Goal: Task Accomplishment & Management: Complete application form

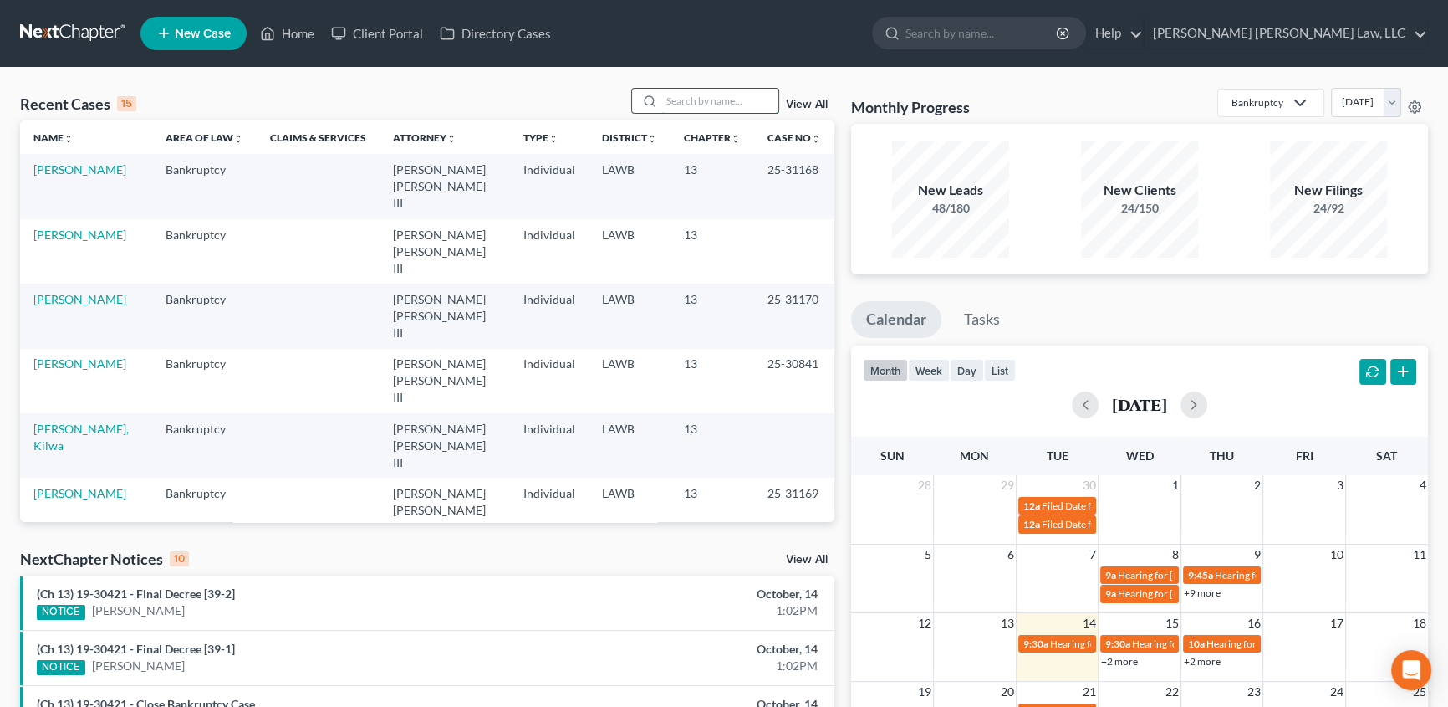
click at [686, 104] on input "search" at bounding box center [719, 101] width 117 height 24
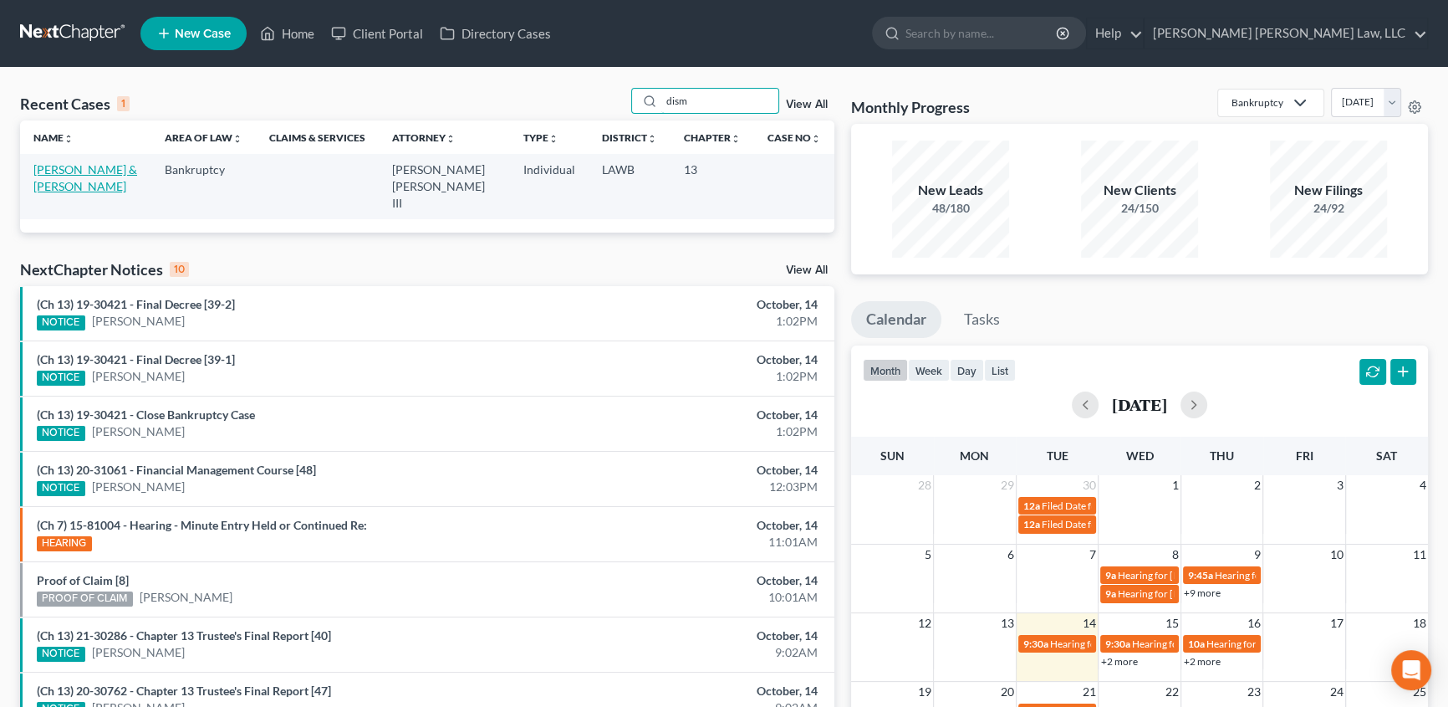
type input "dism"
click at [86, 168] on link "[PERSON_NAME] & [PERSON_NAME]" at bounding box center [85, 177] width 104 height 31
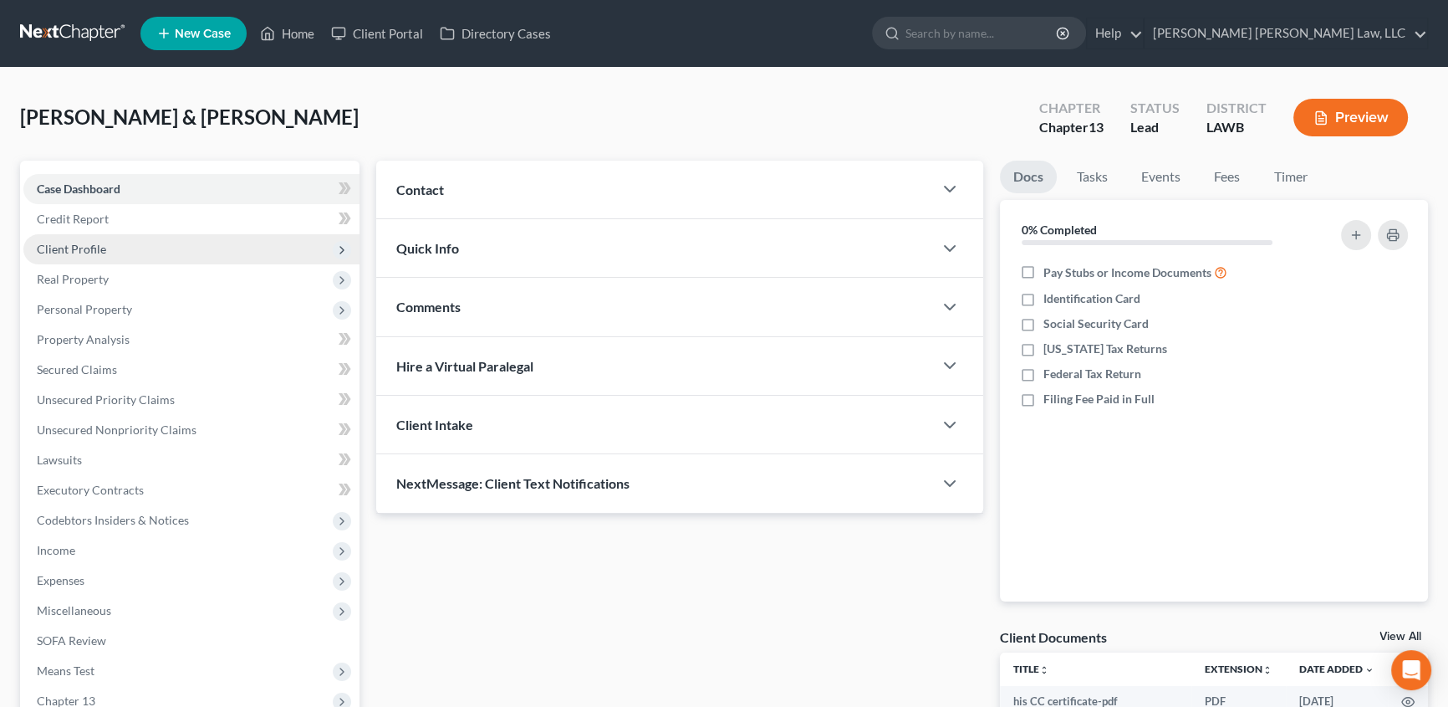
click at [86, 243] on span "Client Profile" at bounding box center [71, 249] width 69 height 14
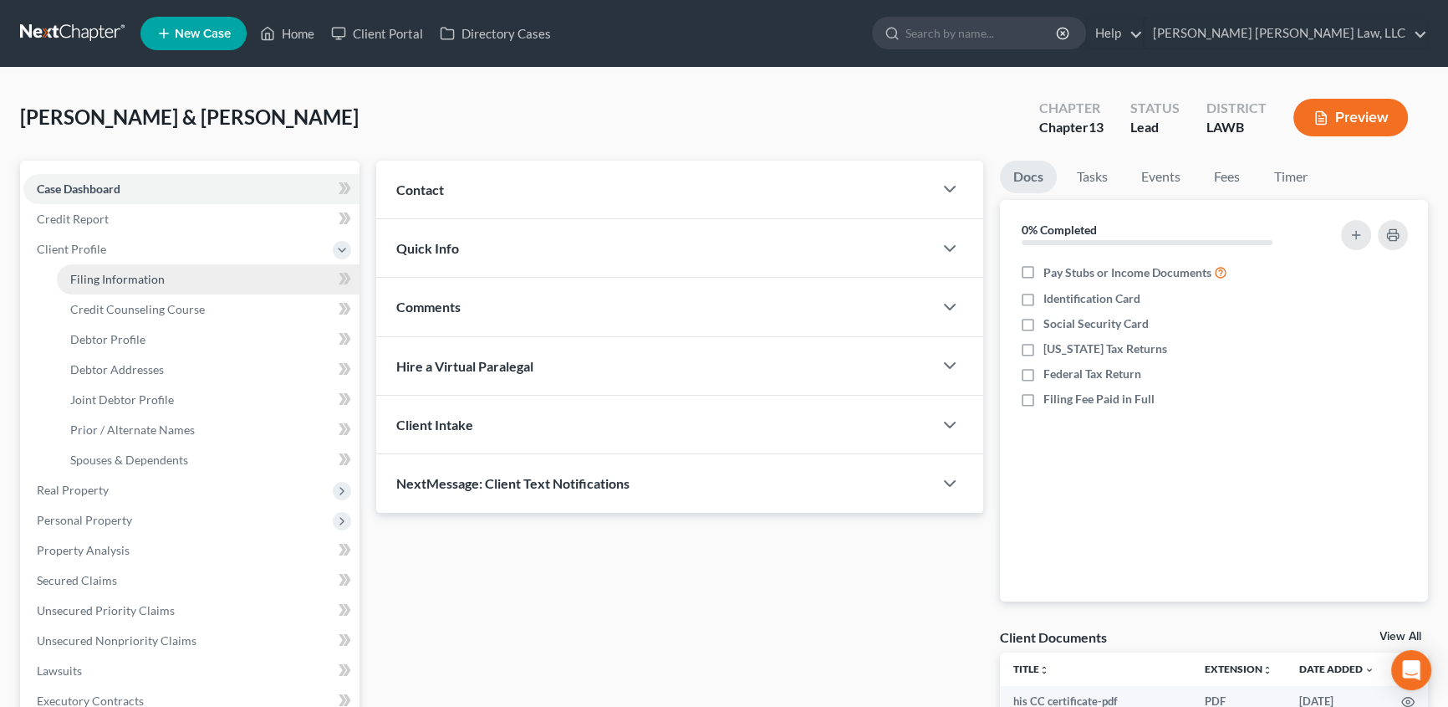
click at [110, 283] on span "Filing Information" at bounding box center [117, 279] width 94 height 14
select select "1"
select select "3"
select select "36"
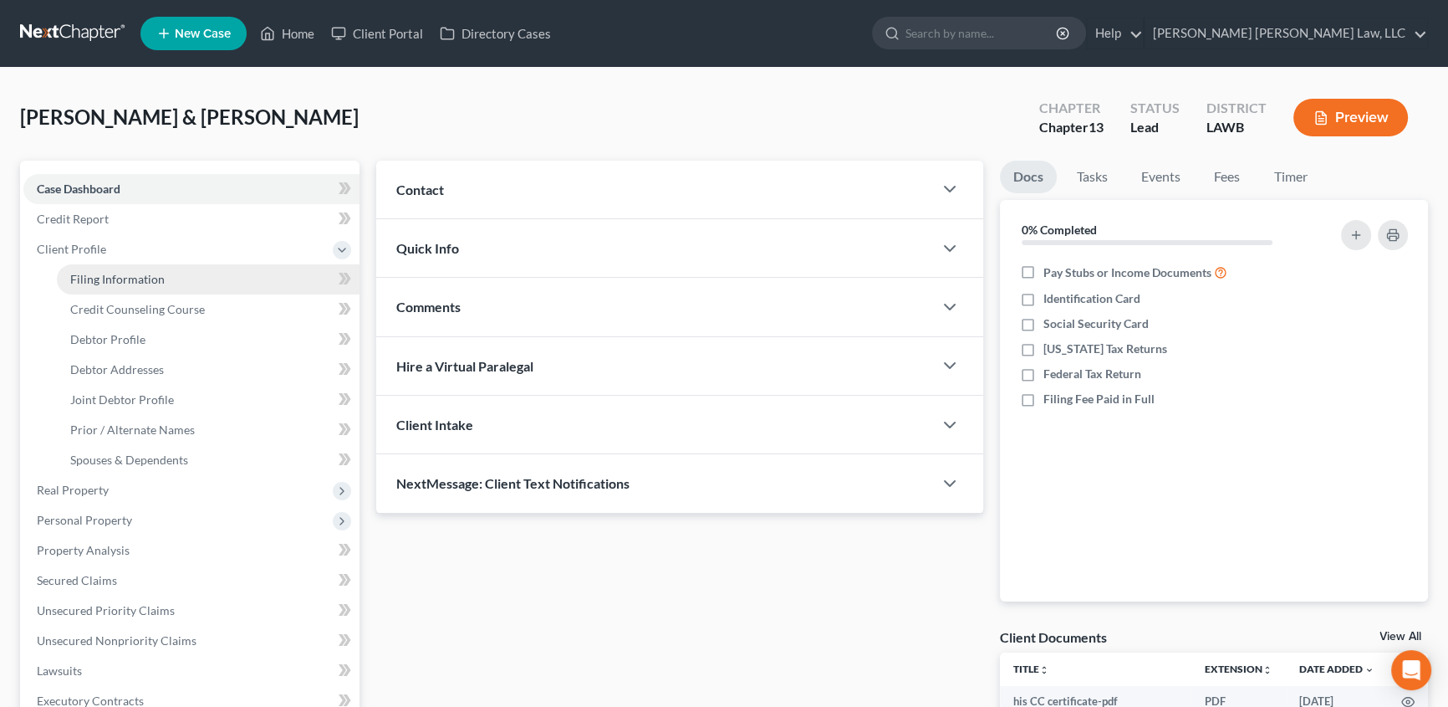
select select "0"
select select "19"
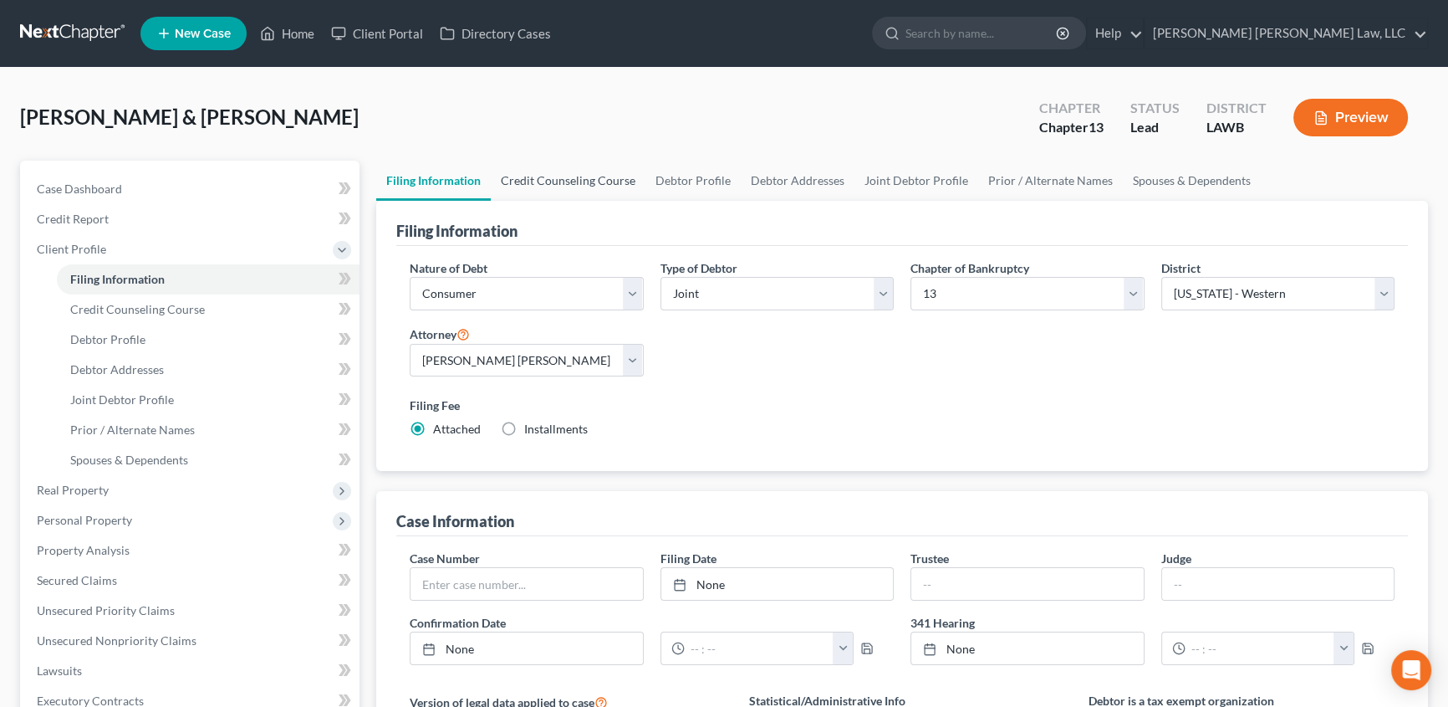
click at [533, 183] on link "Credit Counseling Course" at bounding box center [568, 181] width 155 height 40
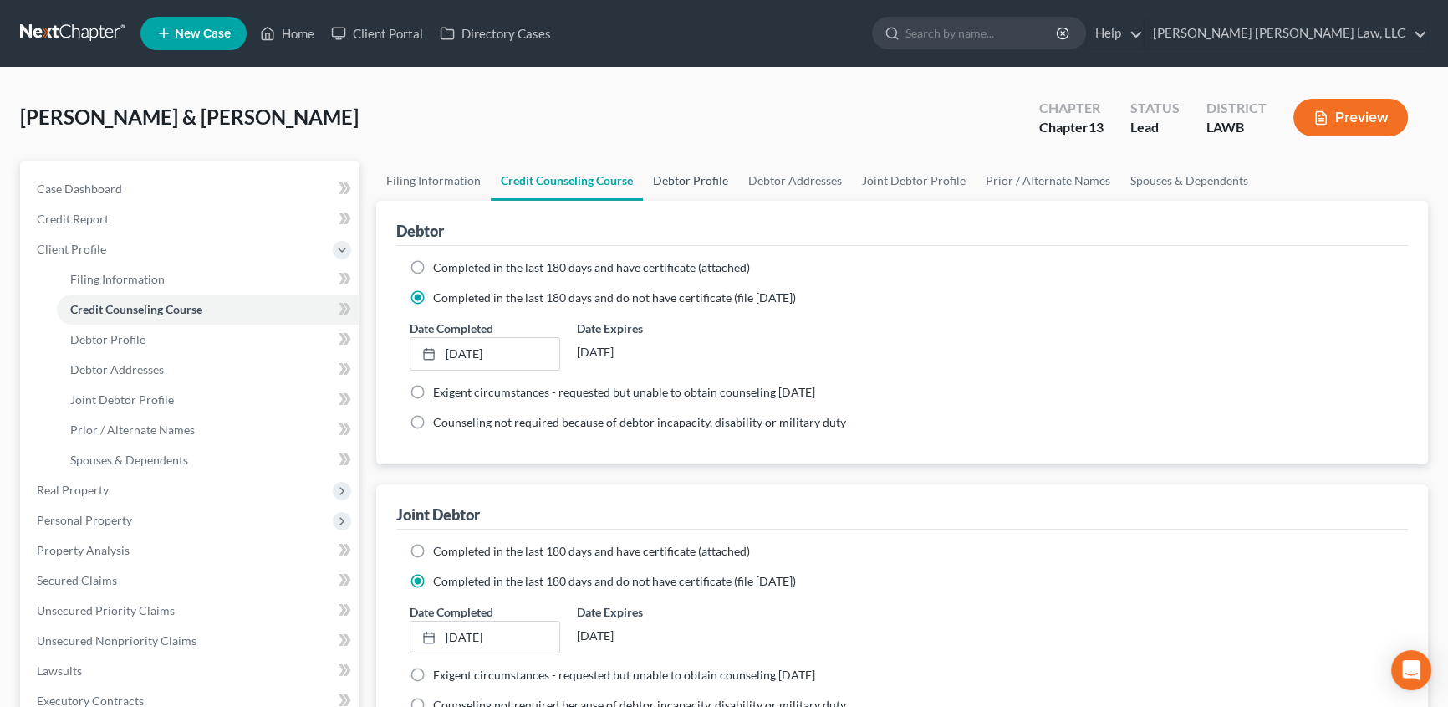
click at [669, 183] on link "Debtor Profile" at bounding box center [690, 181] width 95 height 40
select select "1"
select select "3"
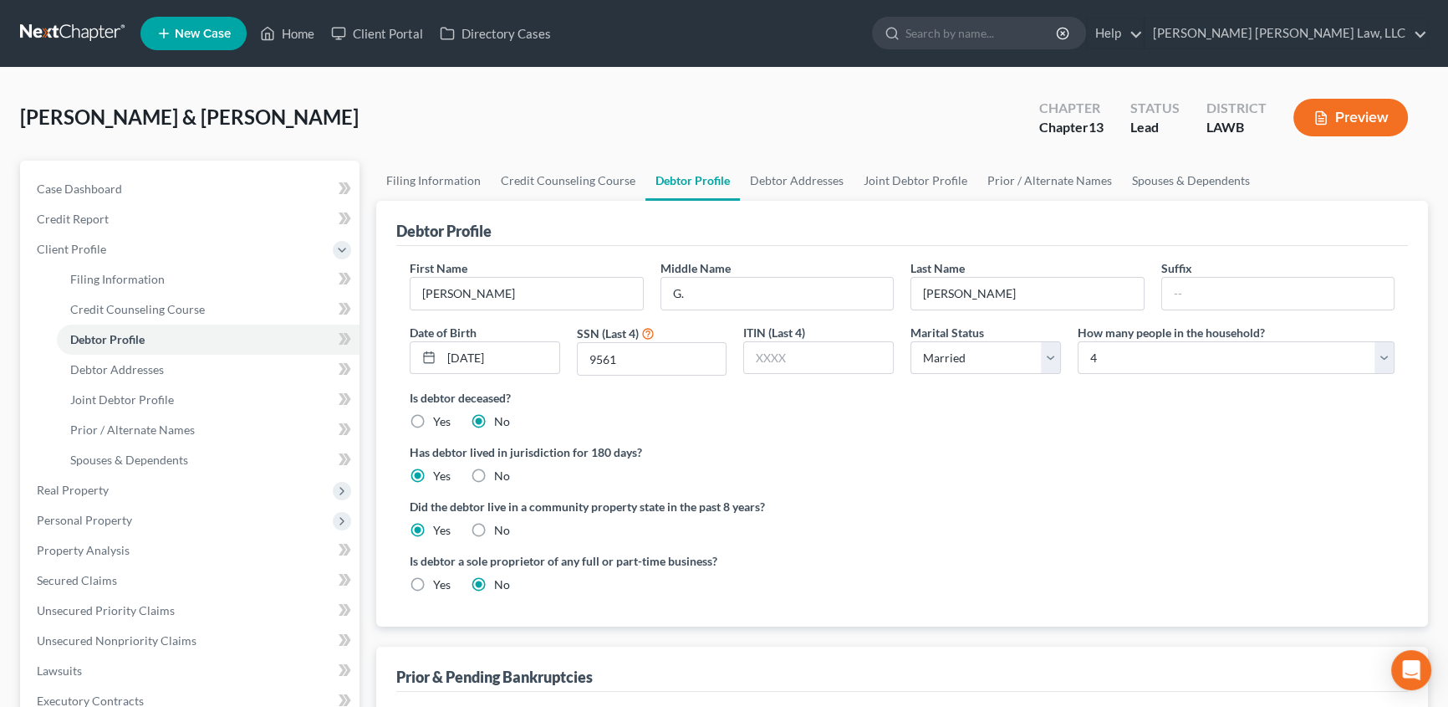
radio input "true"
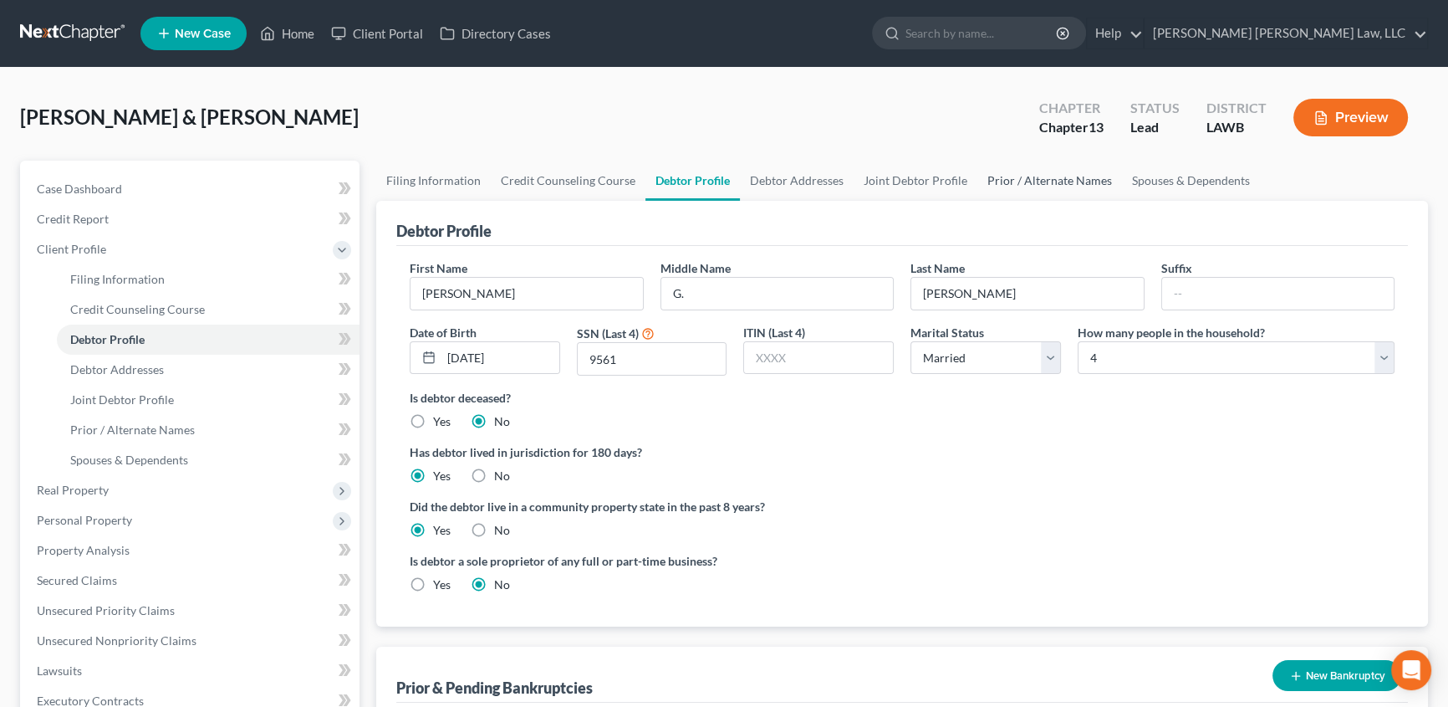
click at [1003, 178] on link "Prior / Alternate Names" at bounding box center [1049, 181] width 145 height 40
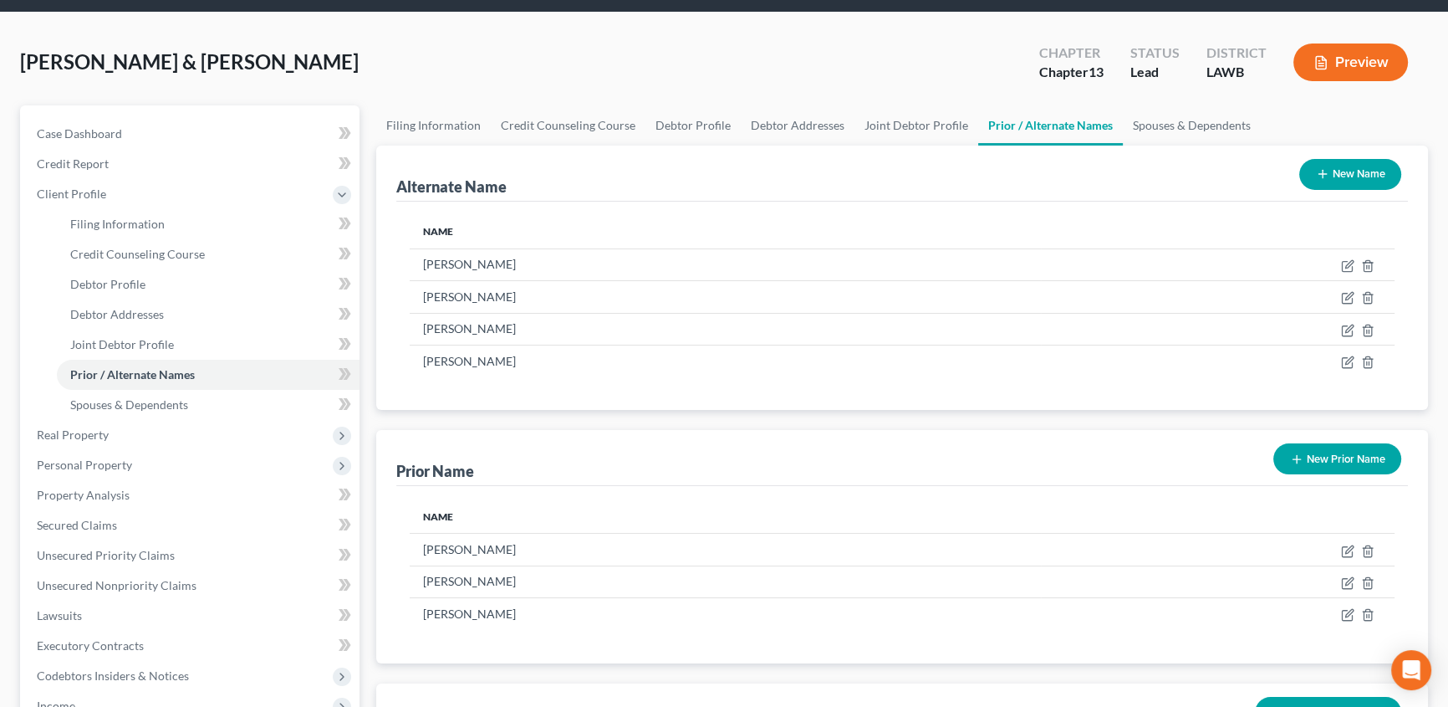
scroll to position [151, 0]
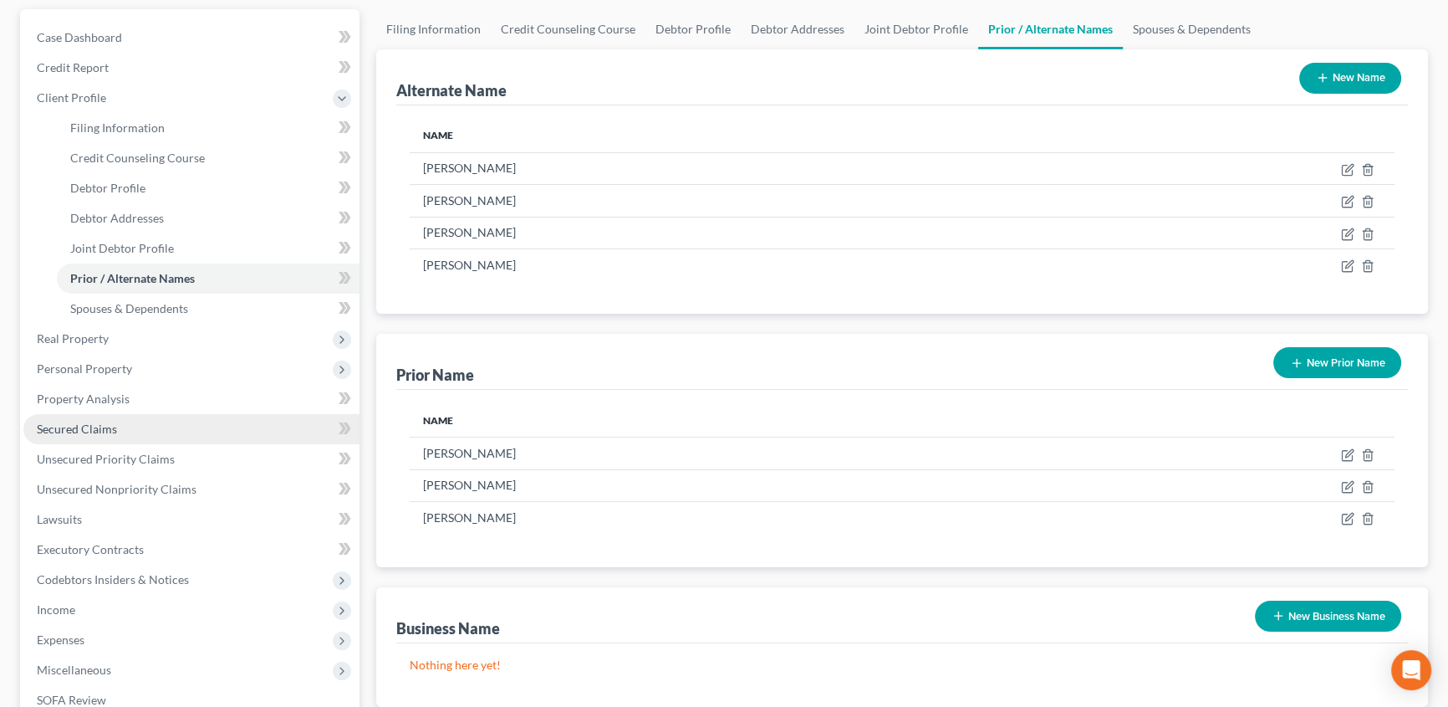
click at [81, 431] on span "Secured Claims" at bounding box center [77, 428] width 80 height 14
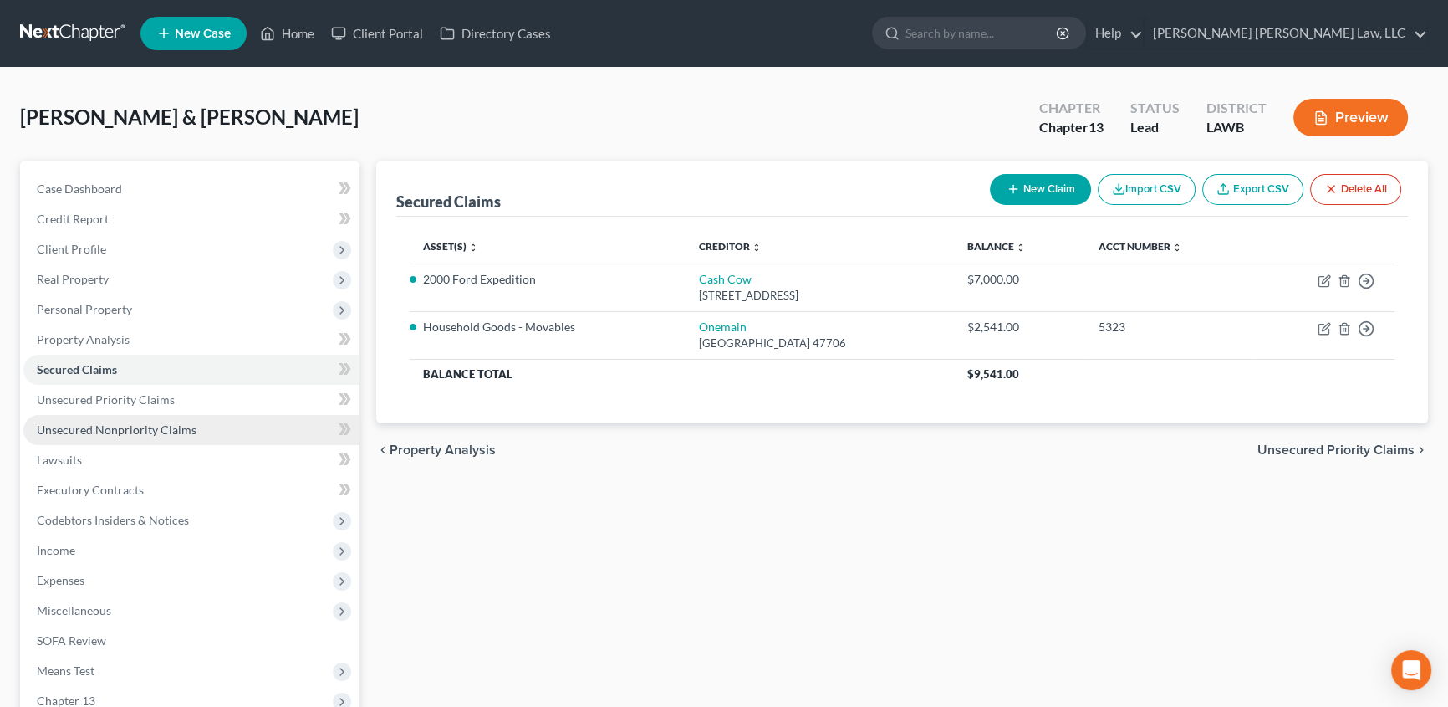
click at [118, 418] on link "Unsecured Nonpriority Claims" at bounding box center [191, 430] width 336 height 30
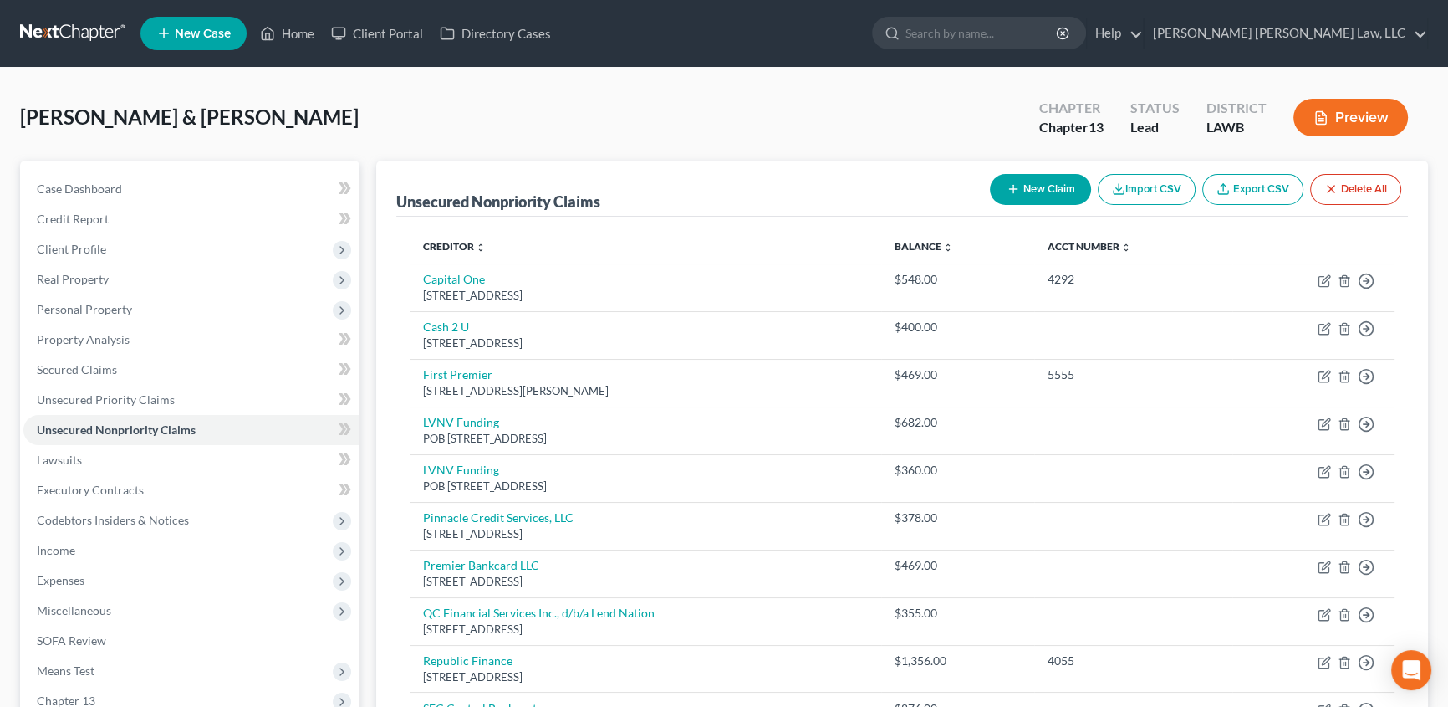
click at [1034, 186] on button "New Claim" at bounding box center [1040, 189] width 101 height 31
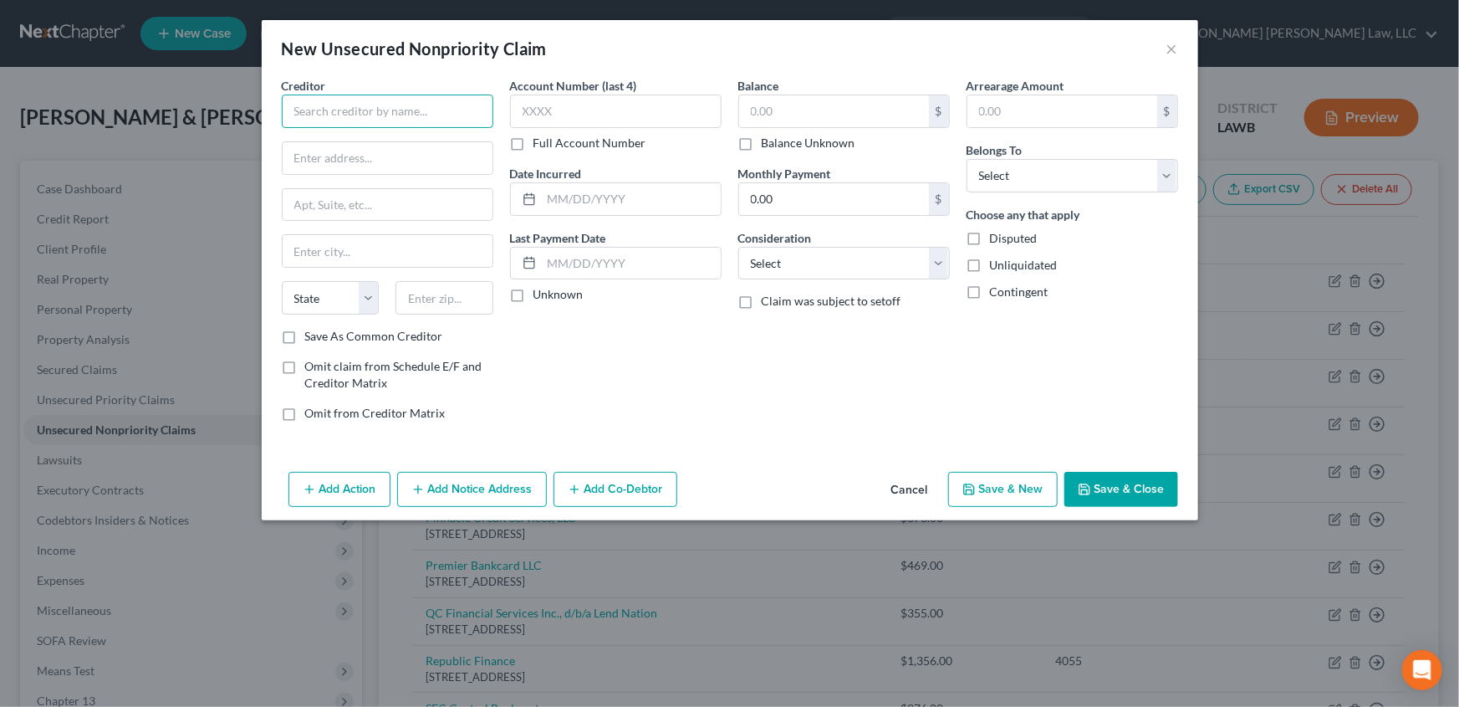
click at [367, 107] on input "text" at bounding box center [388, 110] width 212 height 33
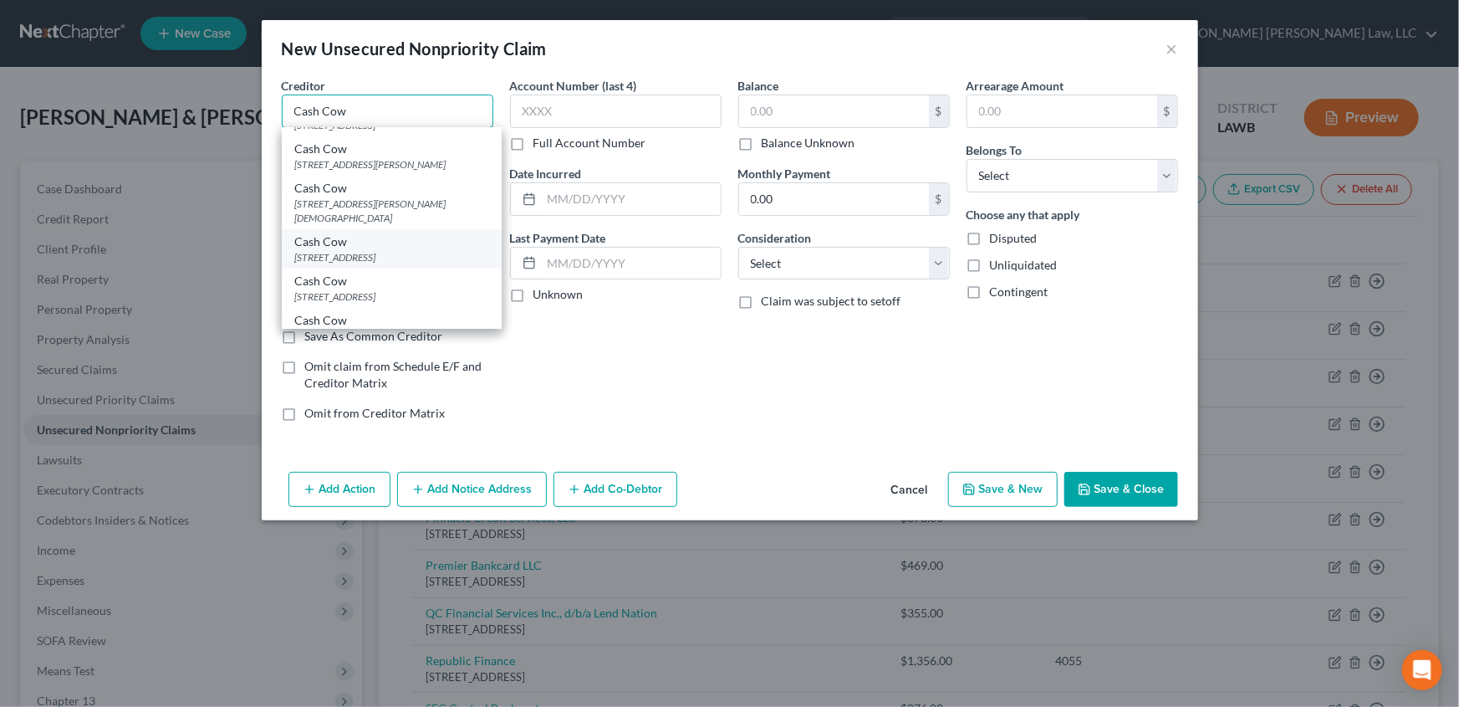
scroll to position [304, 0]
type input "Cash Cow"
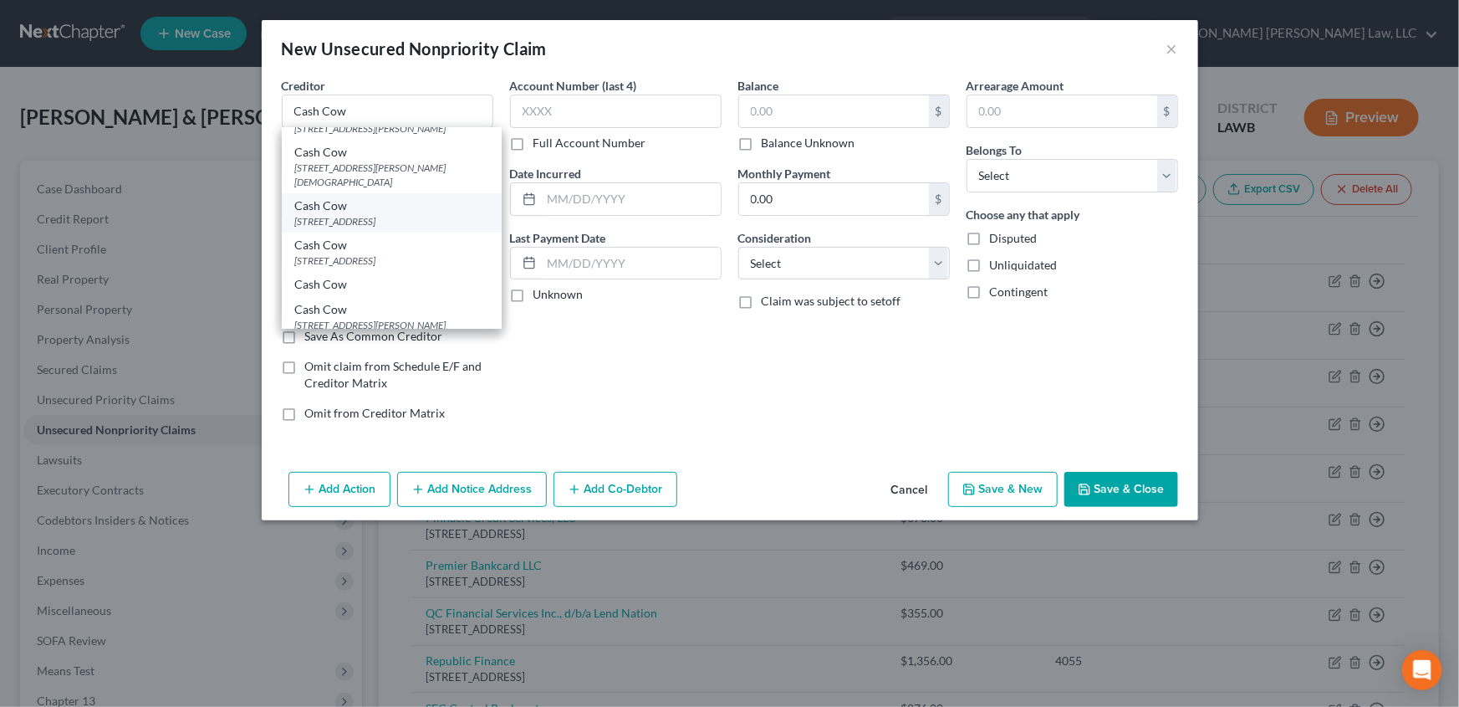
click at [309, 214] on div "[STREET_ADDRESS]" at bounding box center [391, 221] width 193 height 14
type input "[STREET_ADDRESS]"
type input "[GEOGRAPHIC_DATA]"
select select "10"
type input "30350"
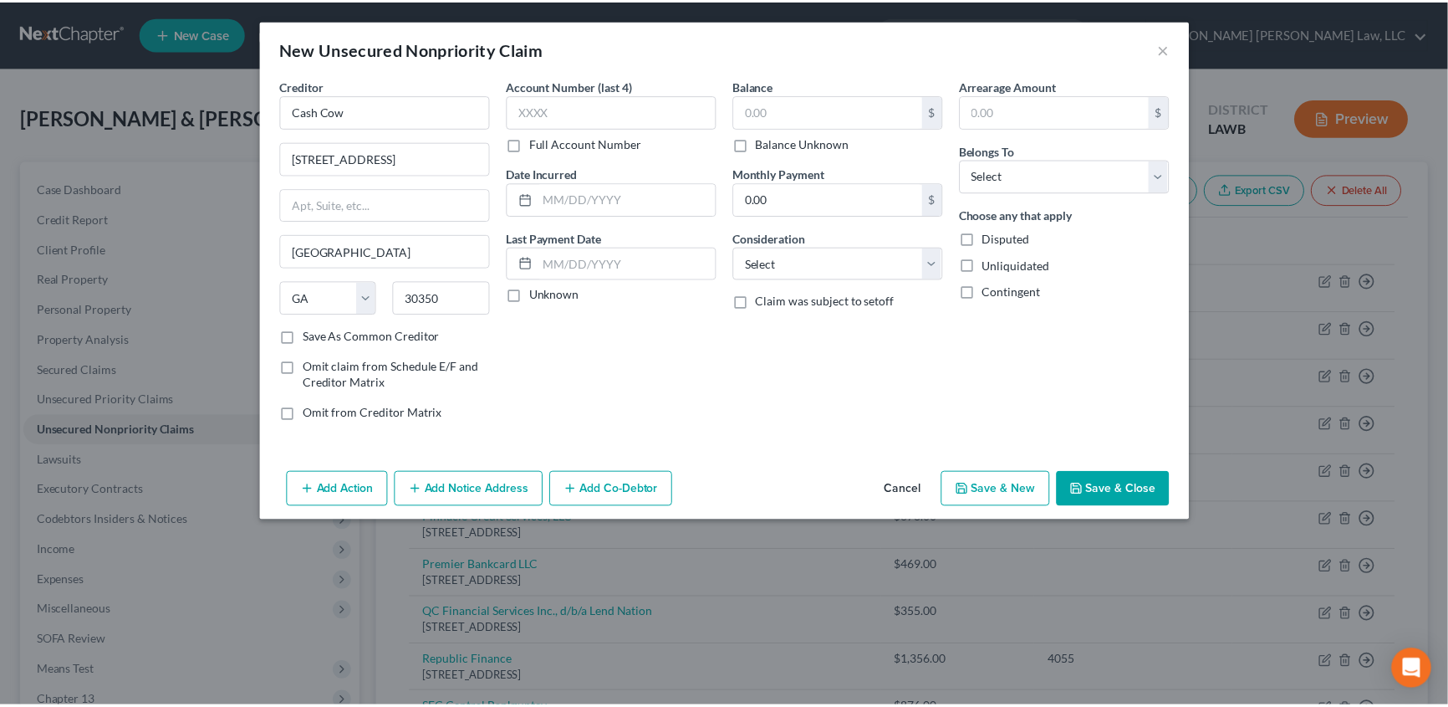
scroll to position [0, 0]
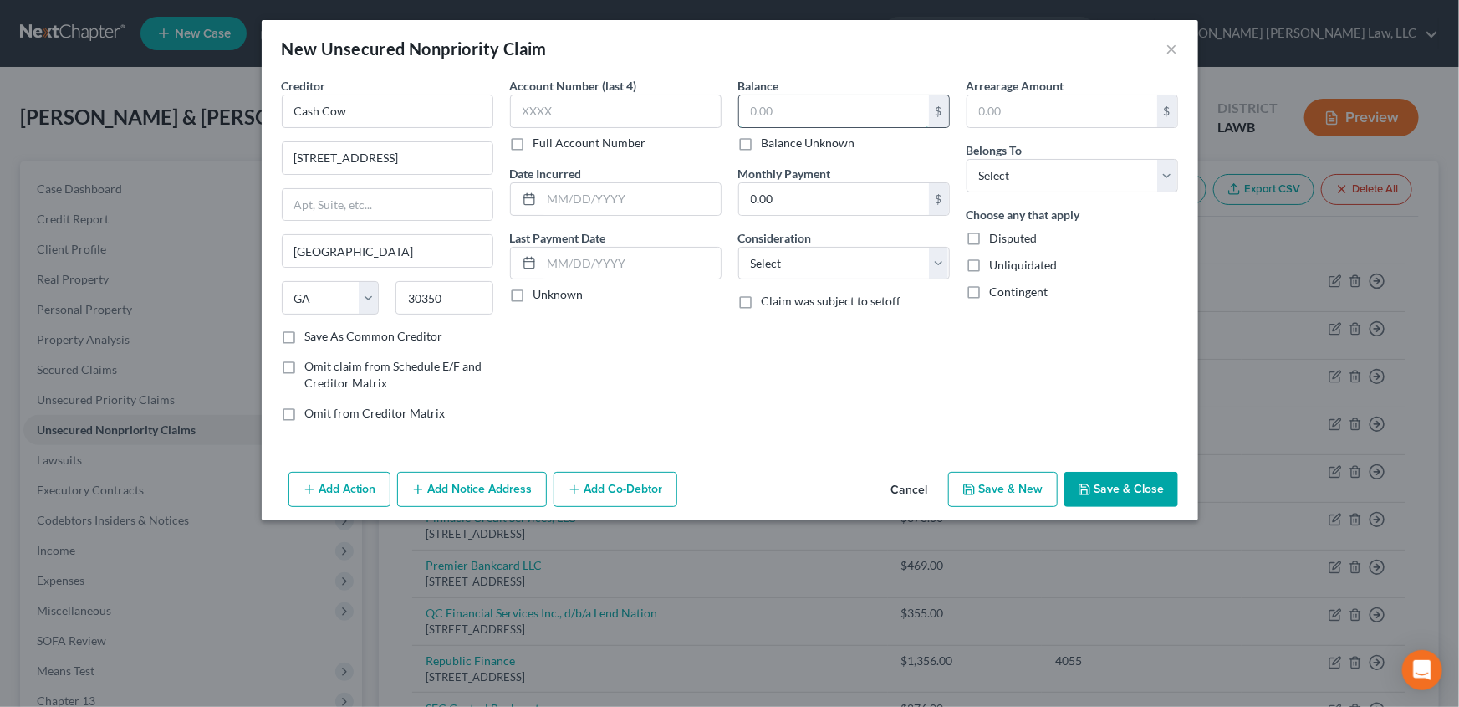
click at [779, 104] on input "text" at bounding box center [834, 111] width 190 height 32
type input "300.00"
click at [769, 260] on select "Select Cable / Satellite Services Collection Agency Credit Card Debt Debt Couns…" at bounding box center [844, 263] width 212 height 33
select select "10"
click at [738, 247] on select "Select Cable / Satellite Services Collection Agency Credit Card Debt Debt Couns…" at bounding box center [844, 263] width 212 height 33
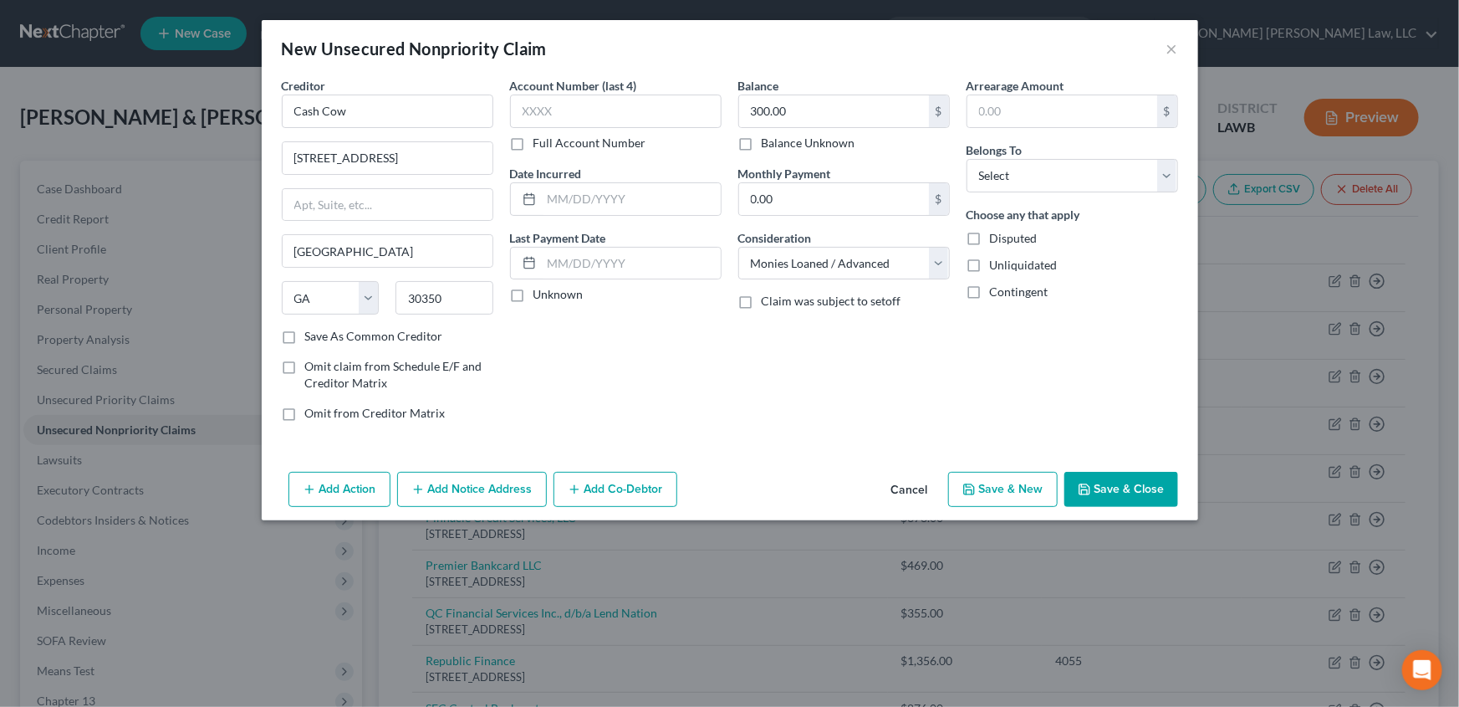
click at [305, 411] on label "Omit from Creditor Matrix" at bounding box center [375, 413] width 140 height 17
click at [312, 411] on input "Omit from Creditor Matrix" at bounding box center [317, 410] width 11 height 11
checkbox input "true"
click at [1130, 485] on button "Save & Close" at bounding box center [1121, 489] width 114 height 35
click at [1004, 483] on button "Save & New" at bounding box center [1003, 489] width 110 height 35
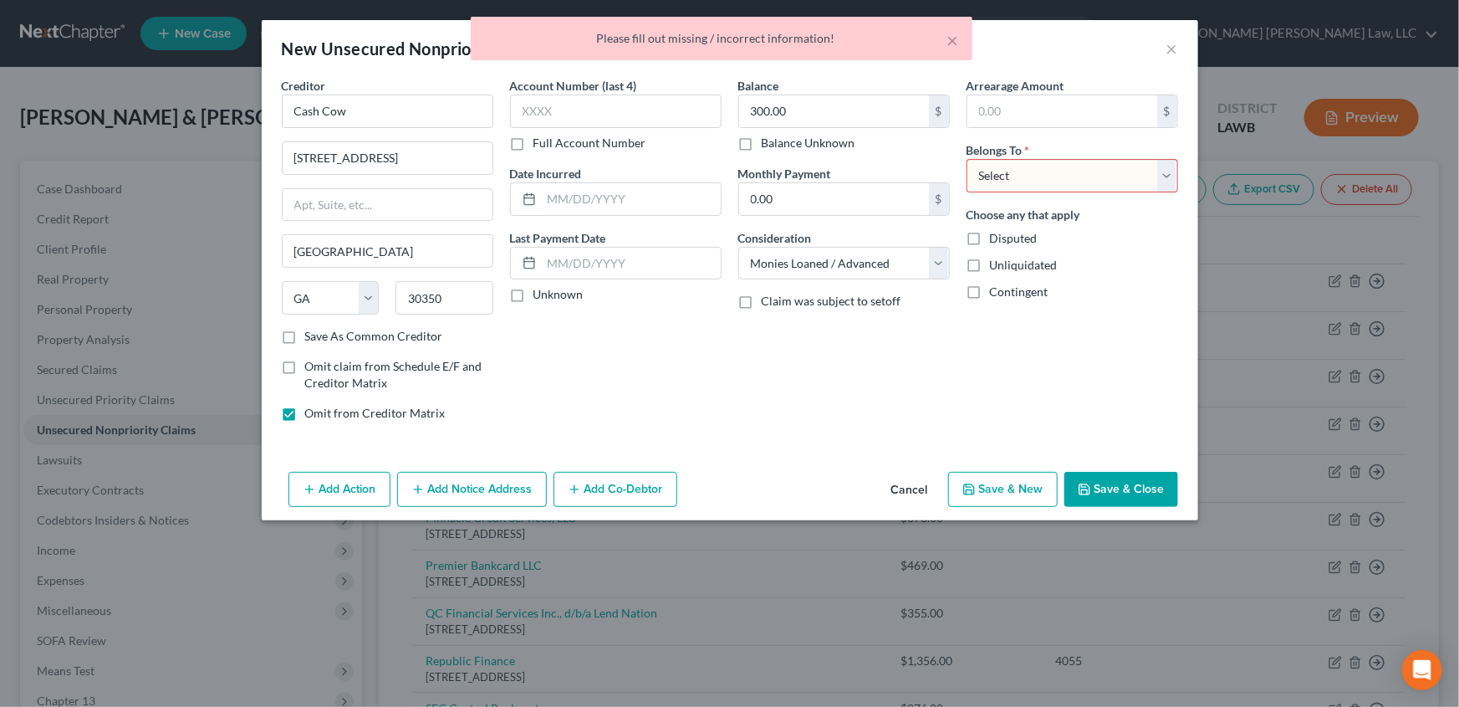
drag, startPoint x: 1007, startPoint y: 178, endPoint x: 1008, endPoint y: 189, distance: 10.9
click at [1007, 178] on select "Select Debtor 1 Only Debtor 2 Only Debtor 1 And Debtor 2 Only At Least One Of T…" at bounding box center [1073, 175] width 212 height 33
select select "0"
click at [967, 159] on select "Select Debtor 1 Only Debtor 2 Only Debtor 1 And Debtor 2 Only At Least One Of T…" at bounding box center [1073, 175] width 212 height 33
click at [987, 487] on button "Save & New" at bounding box center [1003, 489] width 110 height 35
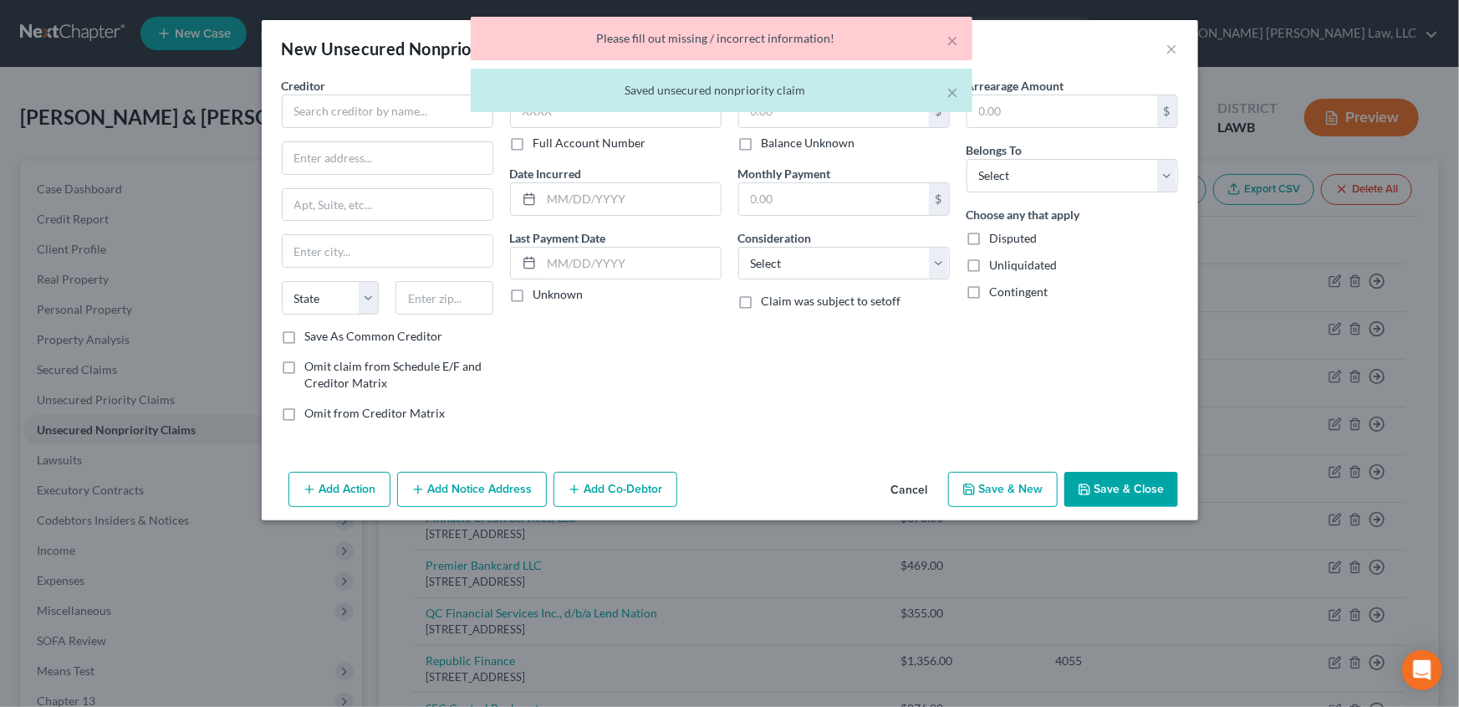
click at [306, 110] on body "Home New Case Client Portal Directory Cases [PERSON_NAME] [PERSON_NAME] Law, LL…" at bounding box center [729, 555] width 1459 height 1111
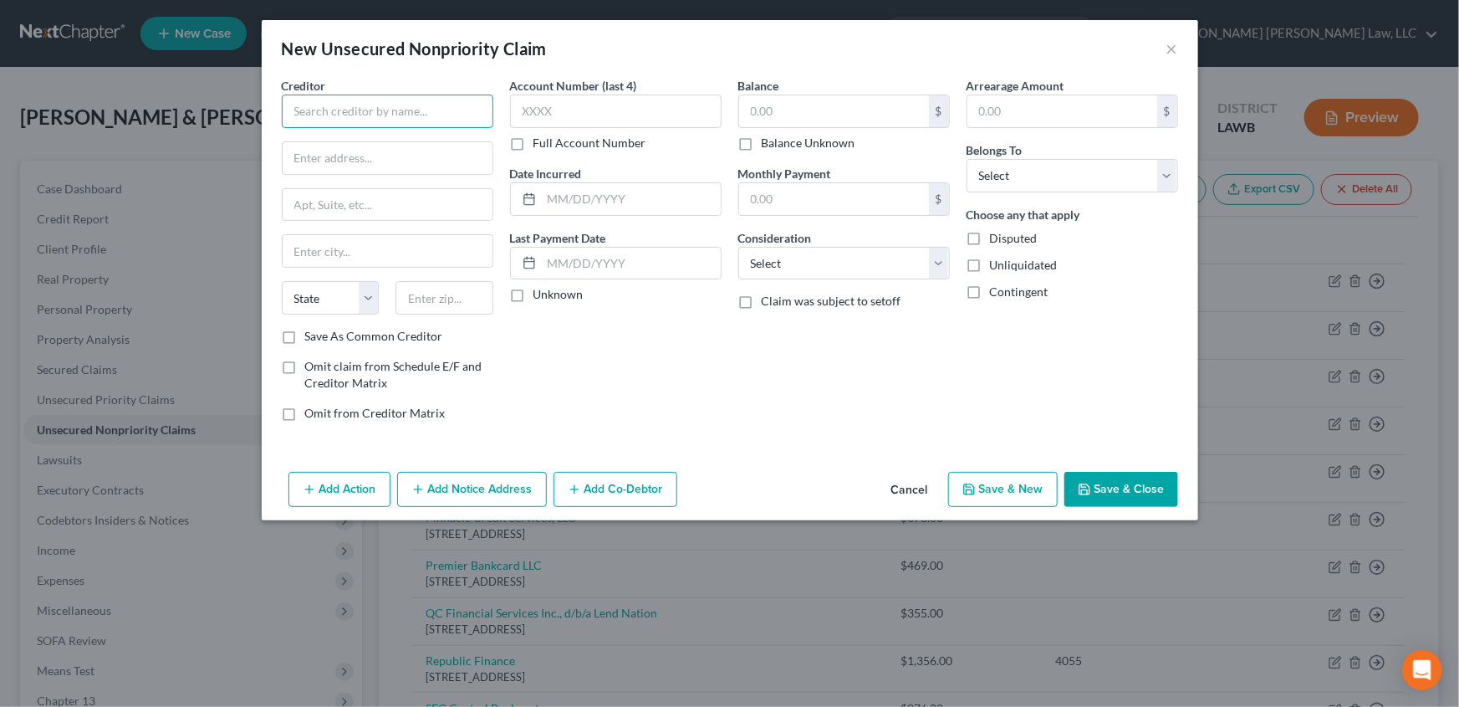
click at [305, 110] on input "text" at bounding box center [388, 110] width 212 height 33
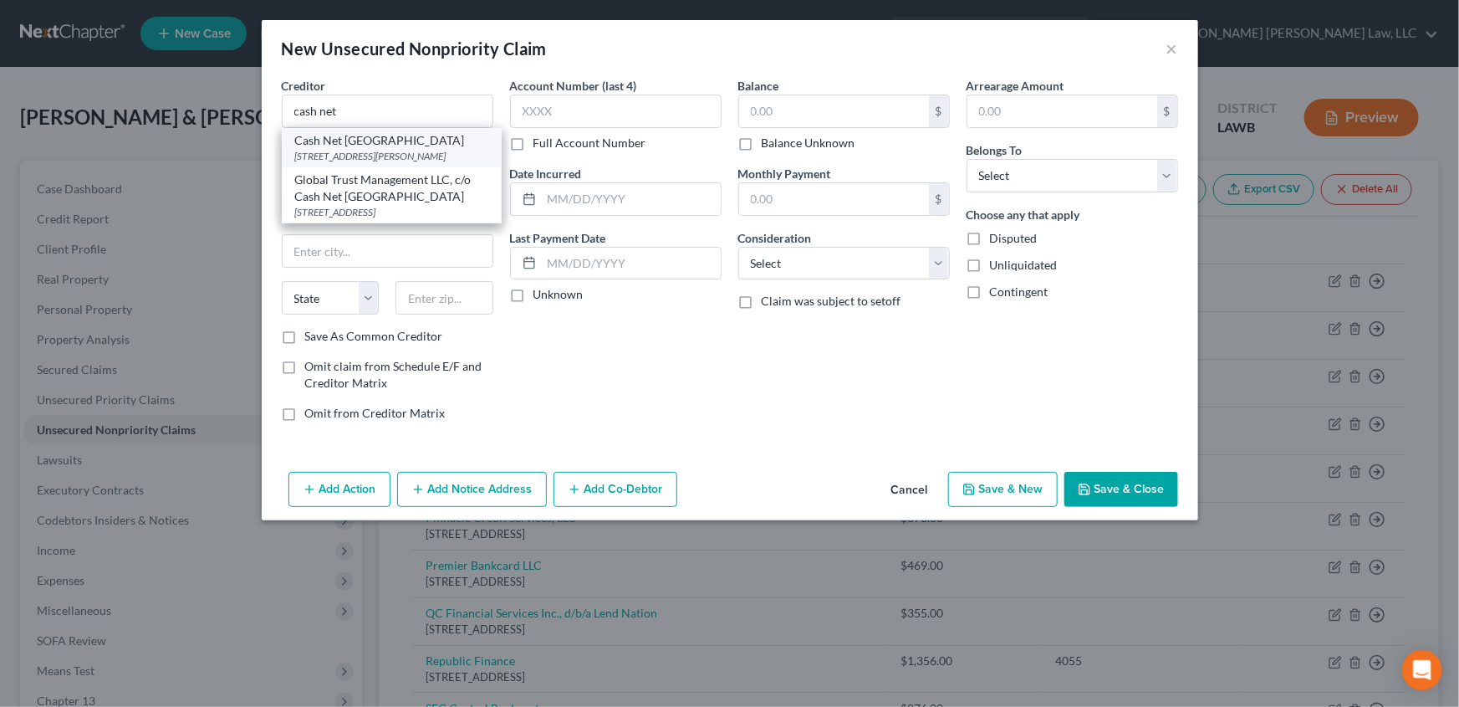
click at [339, 149] on div "[STREET_ADDRESS][PERSON_NAME]" at bounding box center [391, 156] width 193 height 14
type input "Cash Net [GEOGRAPHIC_DATA]"
type input "[STREET_ADDRESS][PERSON_NAME]"
type input "[GEOGRAPHIC_DATA]"
select select "14"
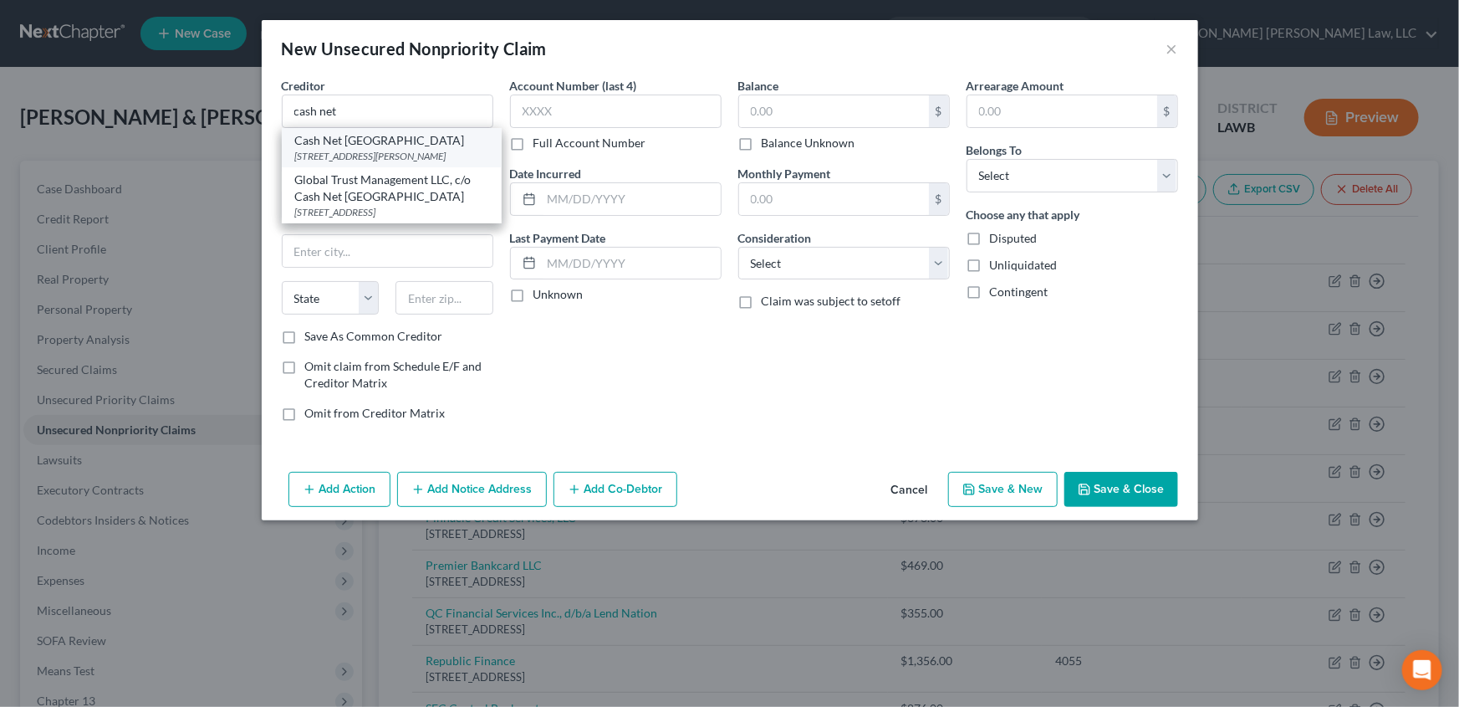
type input "60604"
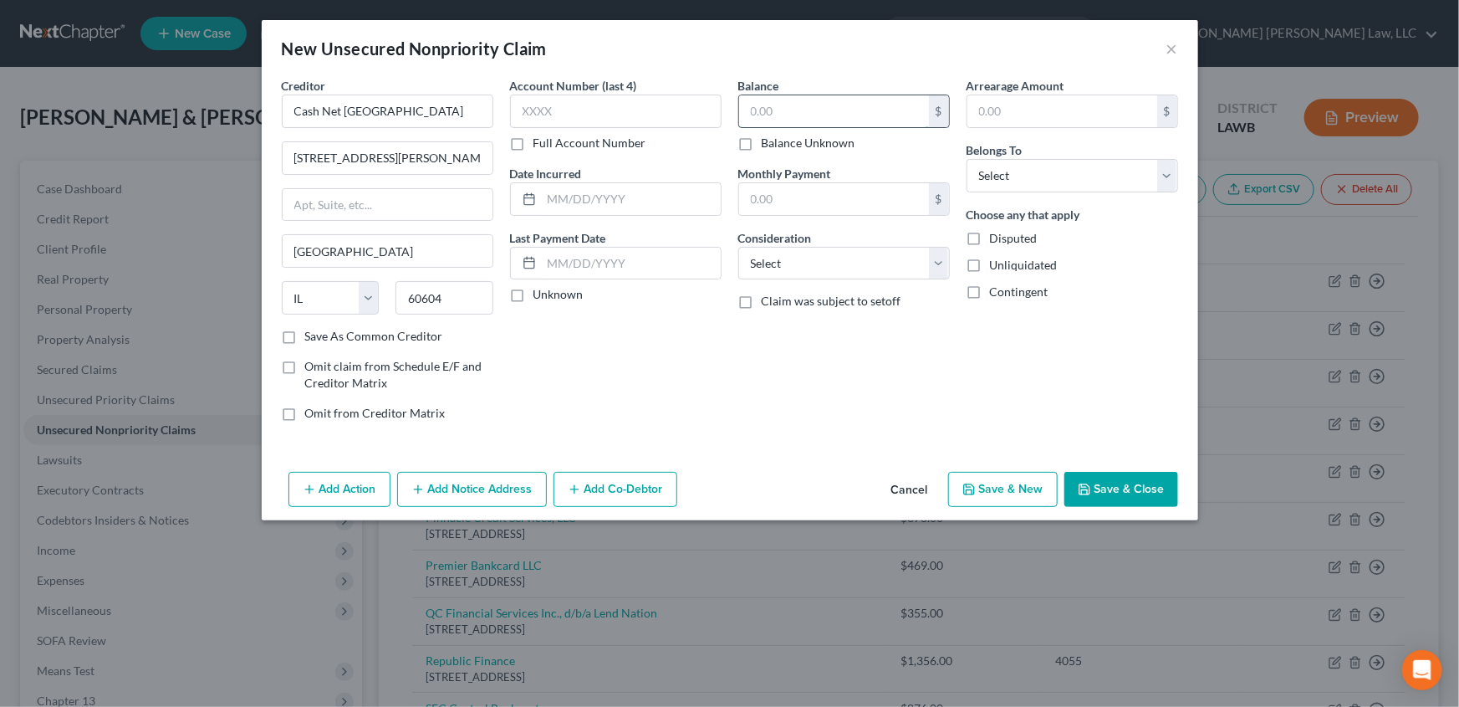
click at [780, 120] on input "text" at bounding box center [834, 111] width 190 height 32
type input "800.00"
click at [809, 263] on select "Select Cable / Satellite Services Collection Agency Credit Card Debt Debt Couns…" at bounding box center [844, 263] width 212 height 33
select select "10"
click at [738, 247] on select "Select Cable / Satellite Services Collection Agency Credit Card Debt Debt Couns…" at bounding box center [844, 263] width 212 height 33
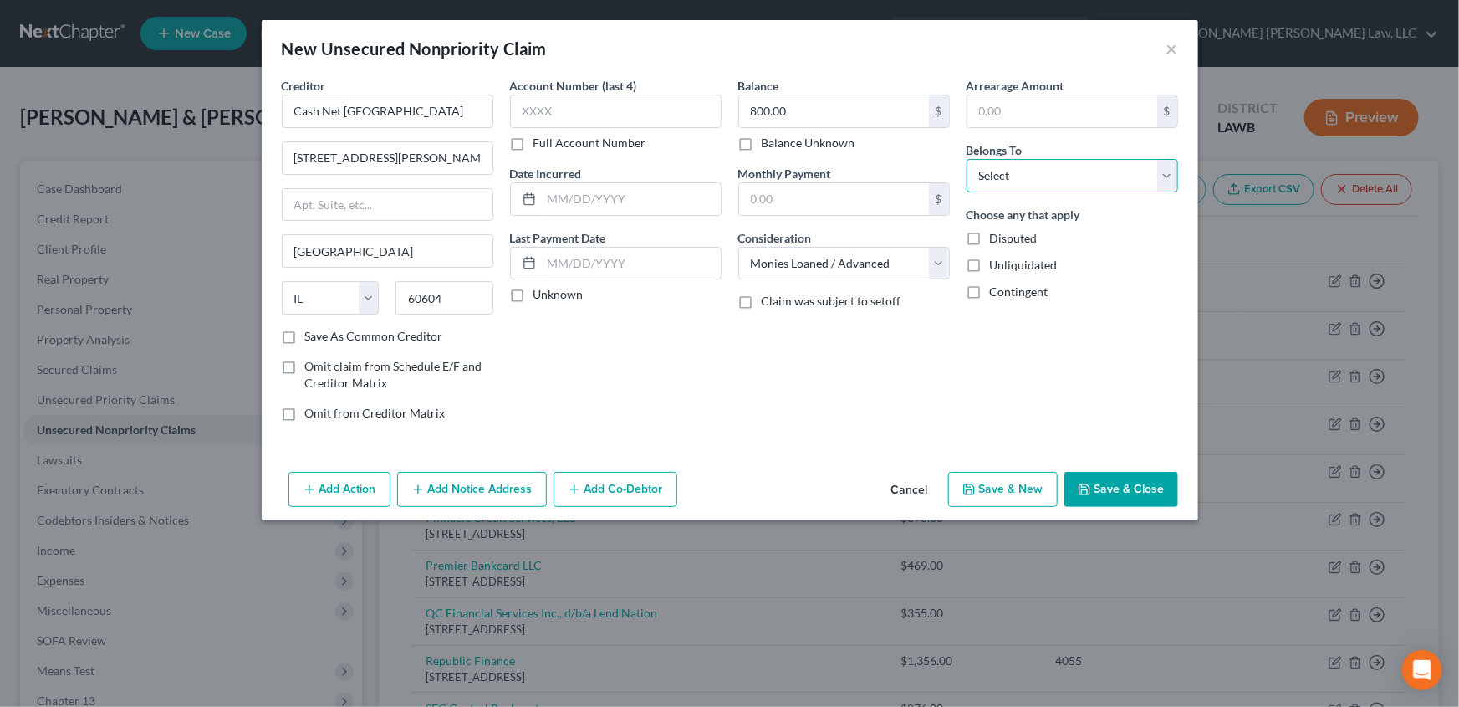
click at [997, 176] on select "Select Debtor 1 Only Debtor 2 Only Debtor 1 And Debtor 2 Only At Least One Of T…" at bounding box center [1073, 175] width 212 height 33
select select "2"
click at [967, 159] on select "Select Debtor 1 Only Debtor 2 Only Debtor 1 And Debtor 2 Only At Least One Of T…" at bounding box center [1073, 175] width 212 height 33
click at [994, 492] on button "Save & New" at bounding box center [1003, 489] width 110 height 35
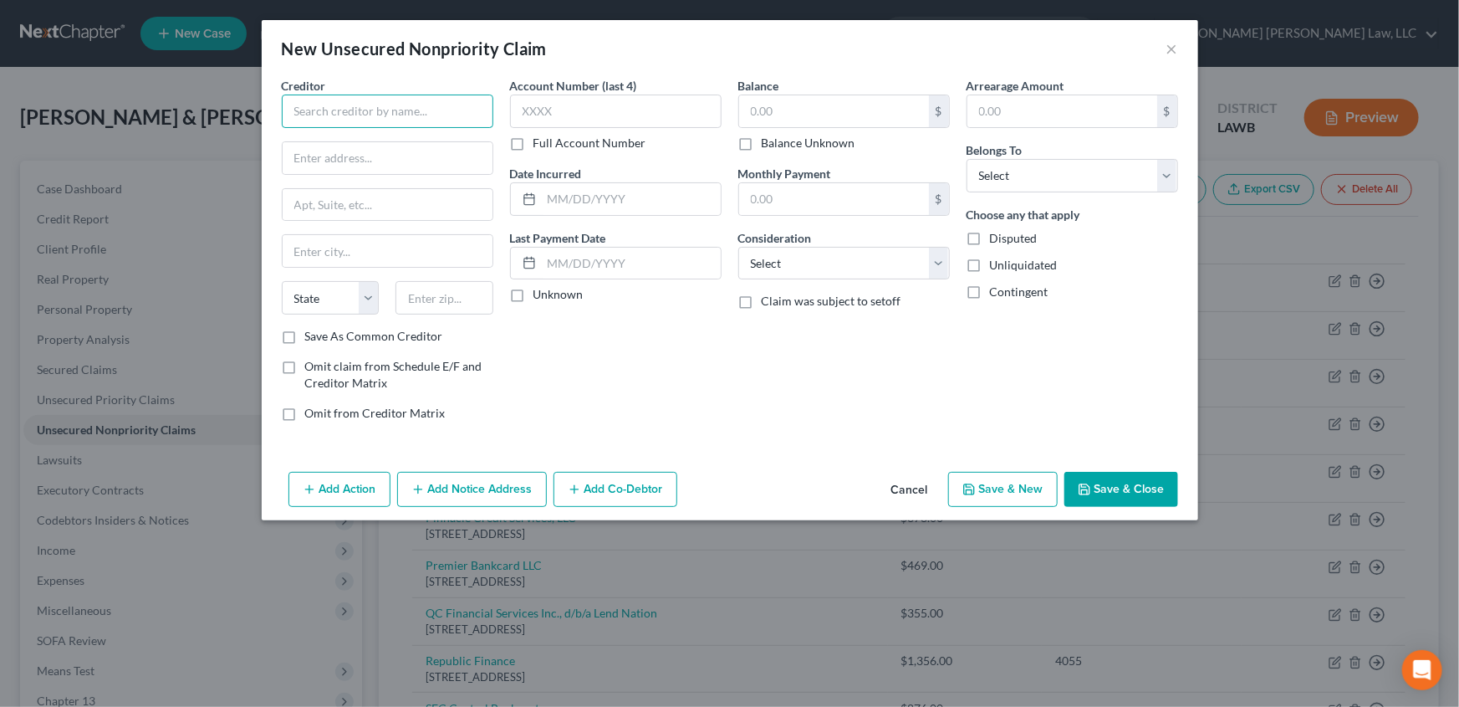
click at [360, 114] on input "text" at bounding box center [388, 110] width 212 height 33
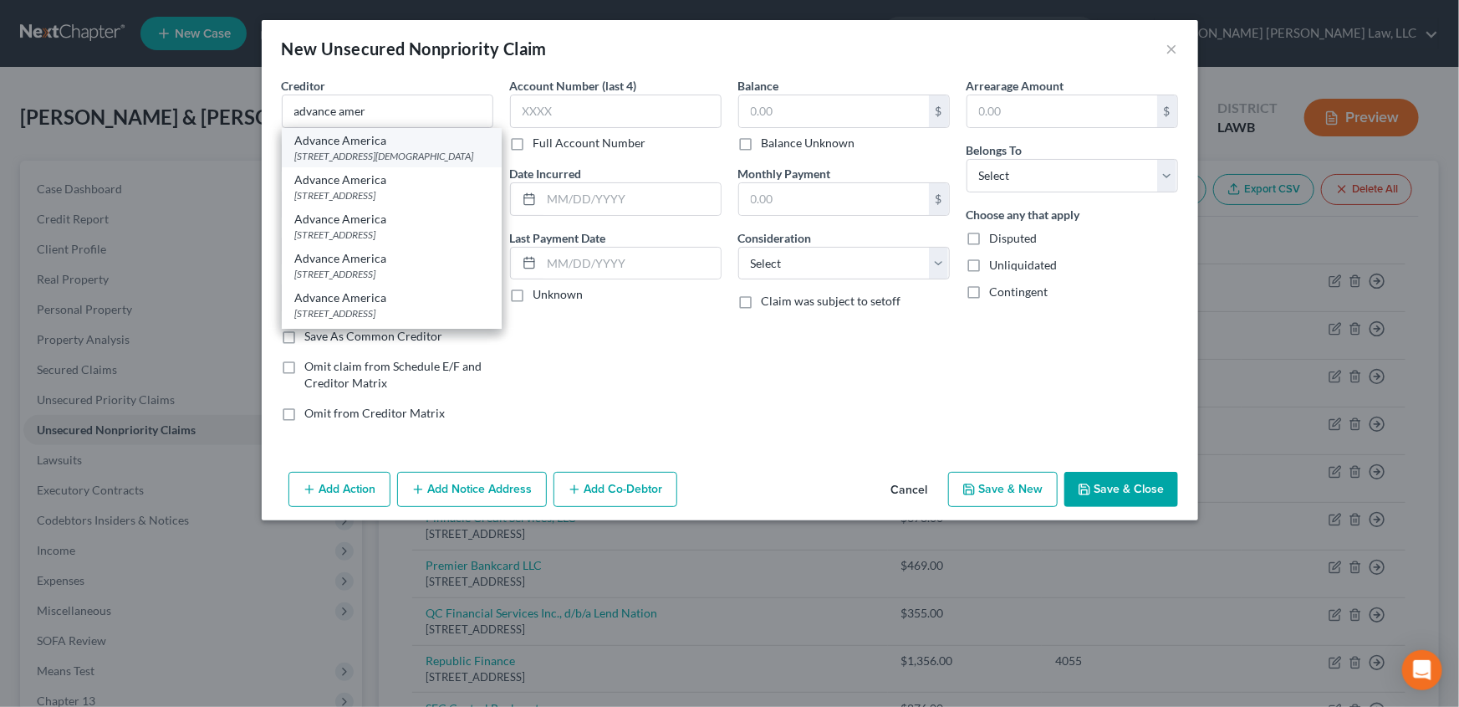
click at [371, 155] on div "[STREET_ADDRESS][DEMOGRAPHIC_DATA]" at bounding box center [391, 156] width 193 height 14
type input "Advance America"
type input "[STREET_ADDRESS][DEMOGRAPHIC_DATA]"
type input "[GEOGRAPHIC_DATA]"
select select "42"
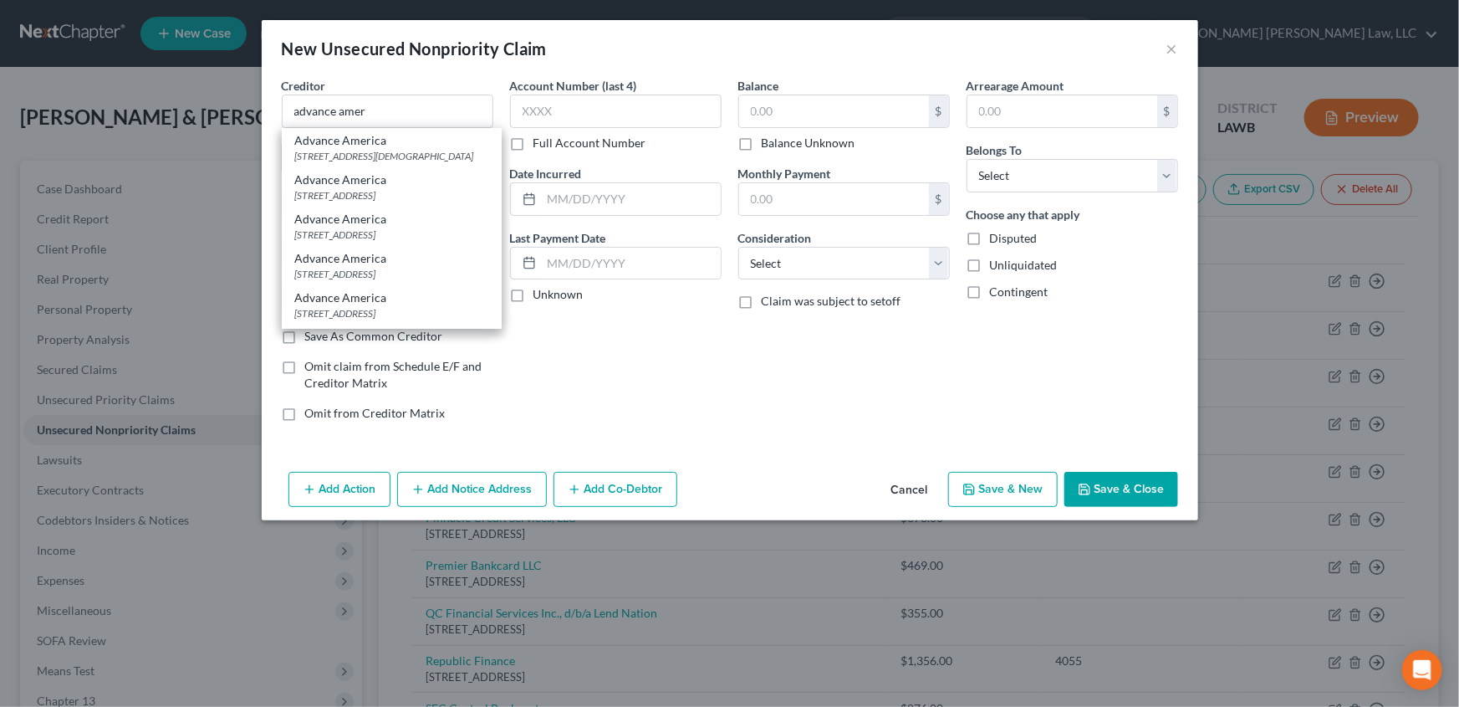
type input "29306"
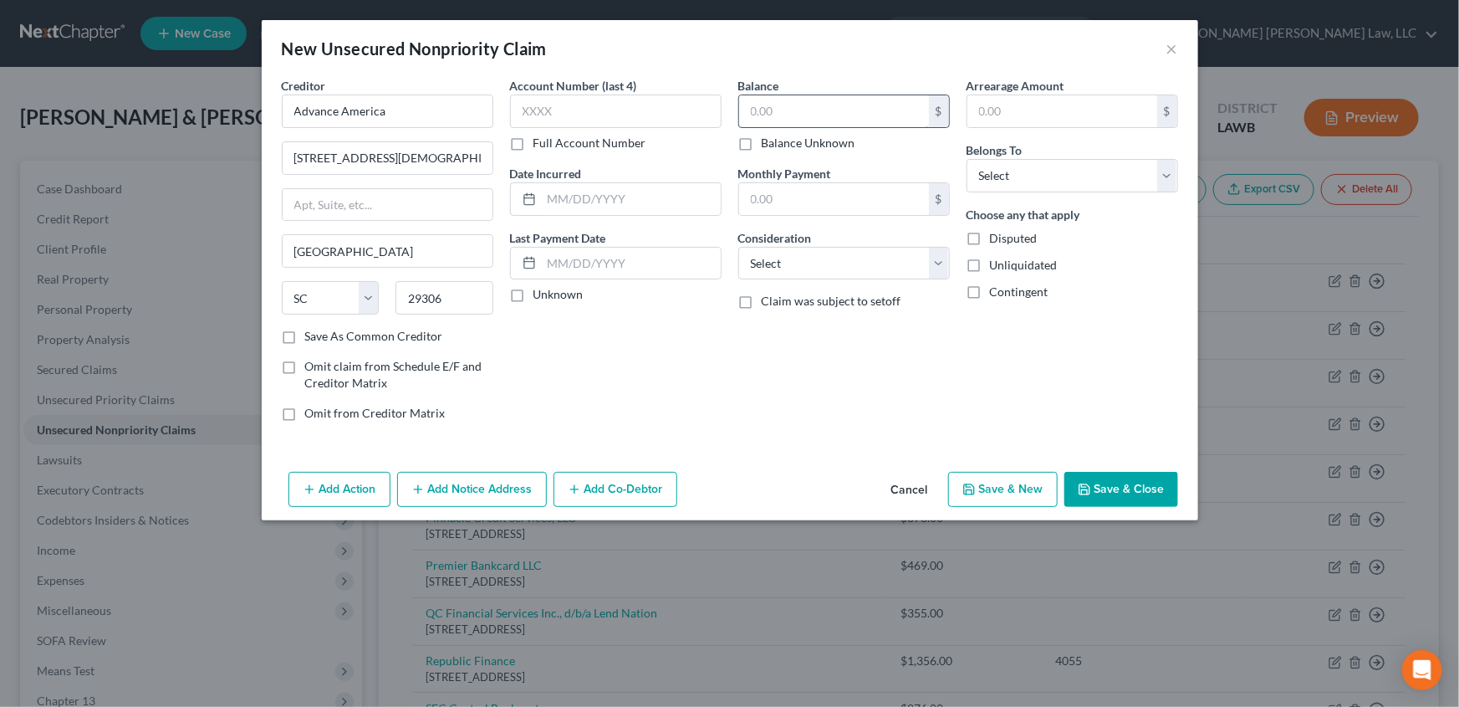
click at [807, 111] on input "text" at bounding box center [834, 111] width 190 height 32
type input "400.00"
click at [776, 258] on select "Select Cable / Satellite Services Collection Agency Credit Card Debt Debt Couns…" at bounding box center [844, 263] width 212 height 33
select select "10"
click at [738, 247] on select "Select Cable / Satellite Services Collection Agency Credit Card Debt Debt Couns…" at bounding box center [844, 263] width 212 height 33
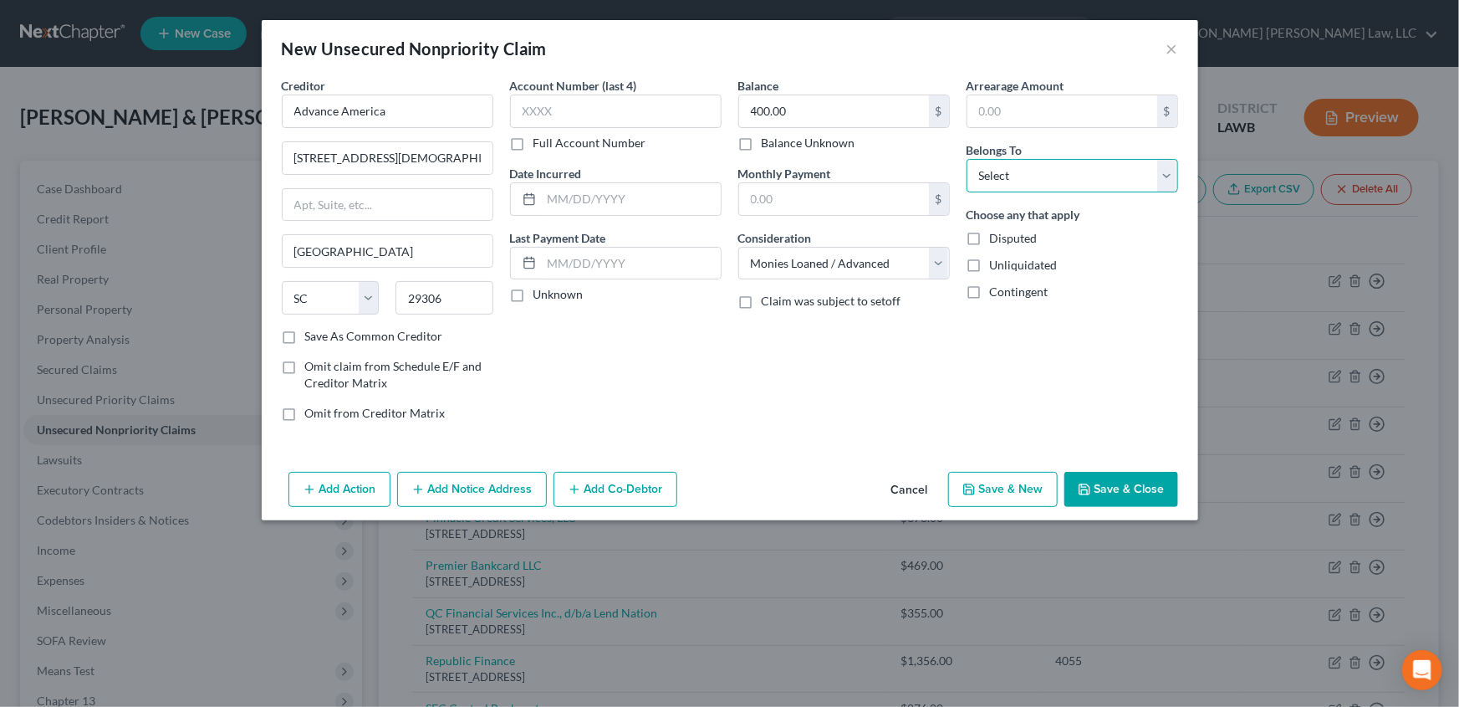
click at [1020, 179] on select "Select Debtor 1 Only Debtor 2 Only Debtor 1 And Debtor 2 Only At Least One Of T…" at bounding box center [1073, 175] width 212 height 33
select select "2"
click at [967, 159] on select "Select Debtor 1 Only Debtor 2 Only Debtor 1 And Debtor 2 Only At Least One Of T…" at bounding box center [1073, 175] width 212 height 33
click at [1124, 490] on button "Save & Close" at bounding box center [1121, 489] width 114 height 35
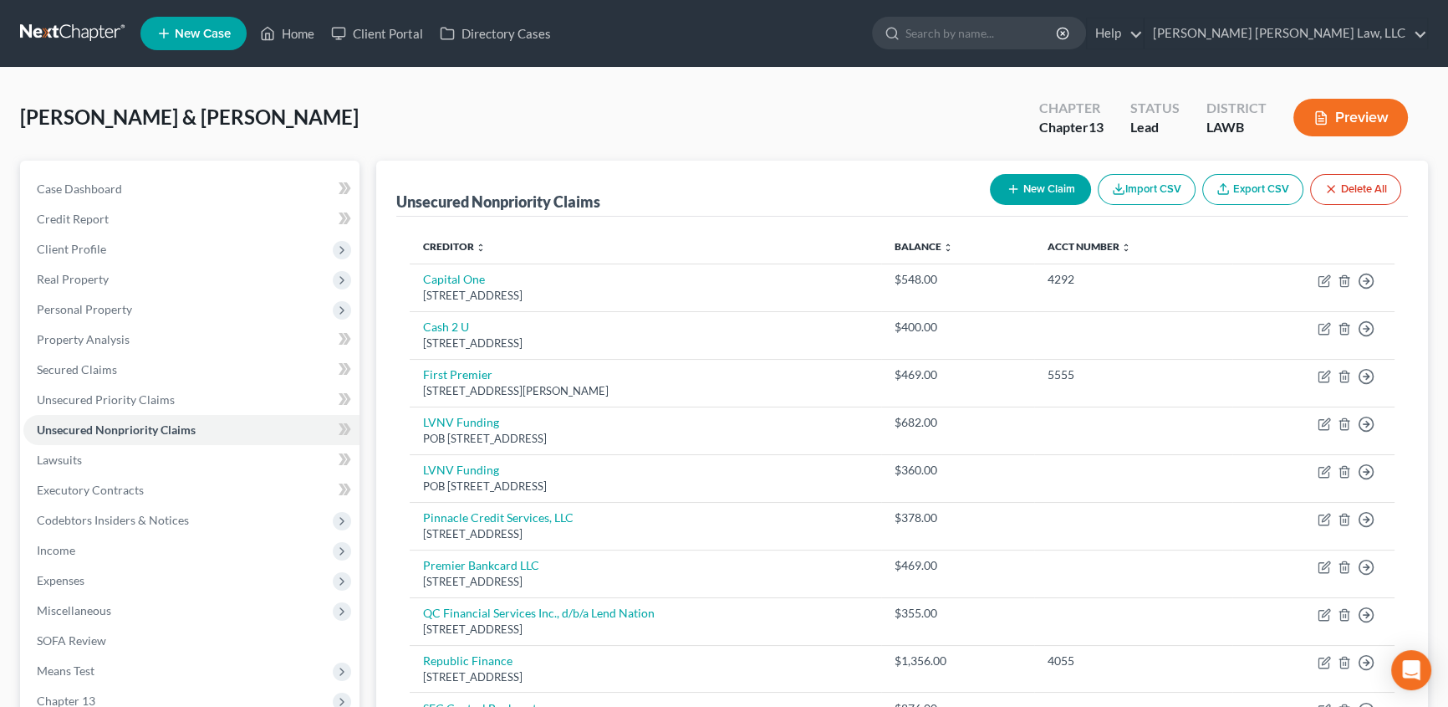
click at [1040, 198] on button "New Claim" at bounding box center [1040, 189] width 101 height 31
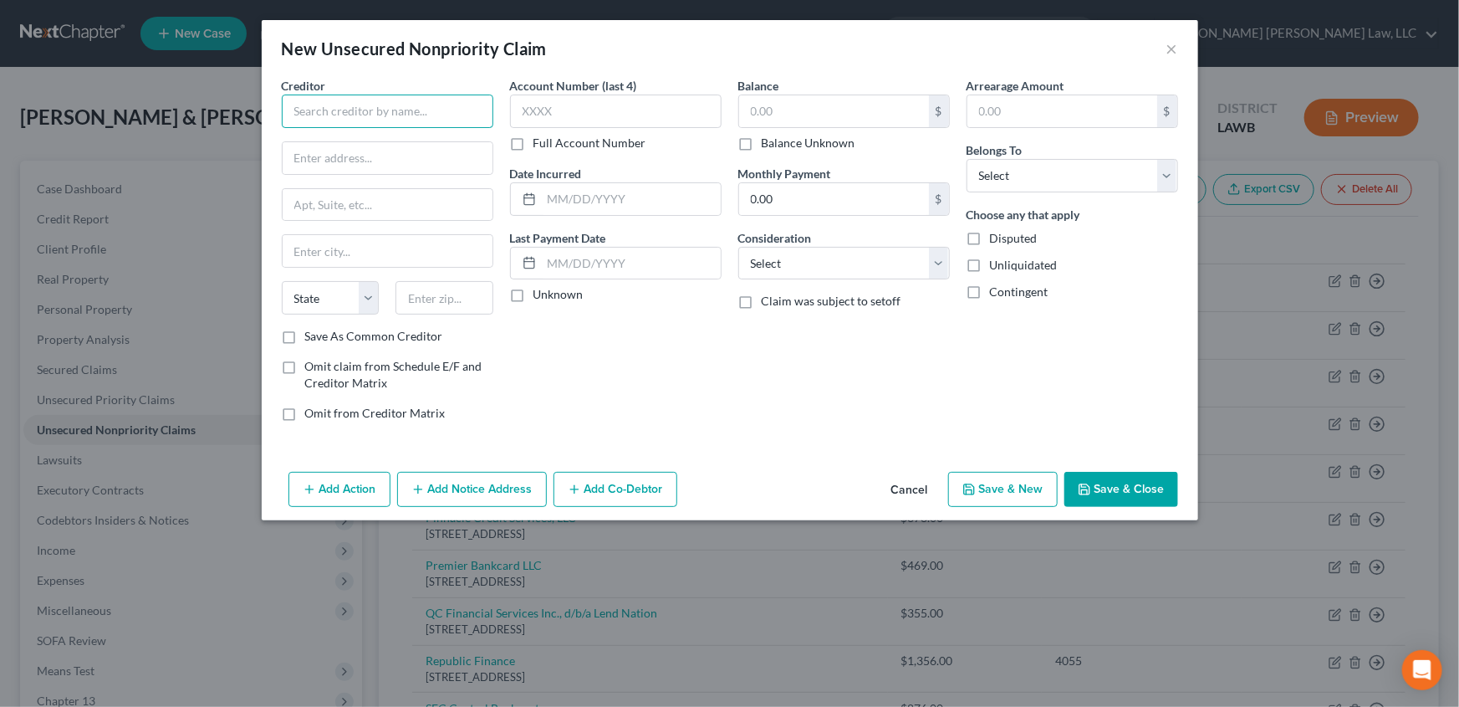
click at [326, 105] on input "text" at bounding box center [388, 110] width 212 height 33
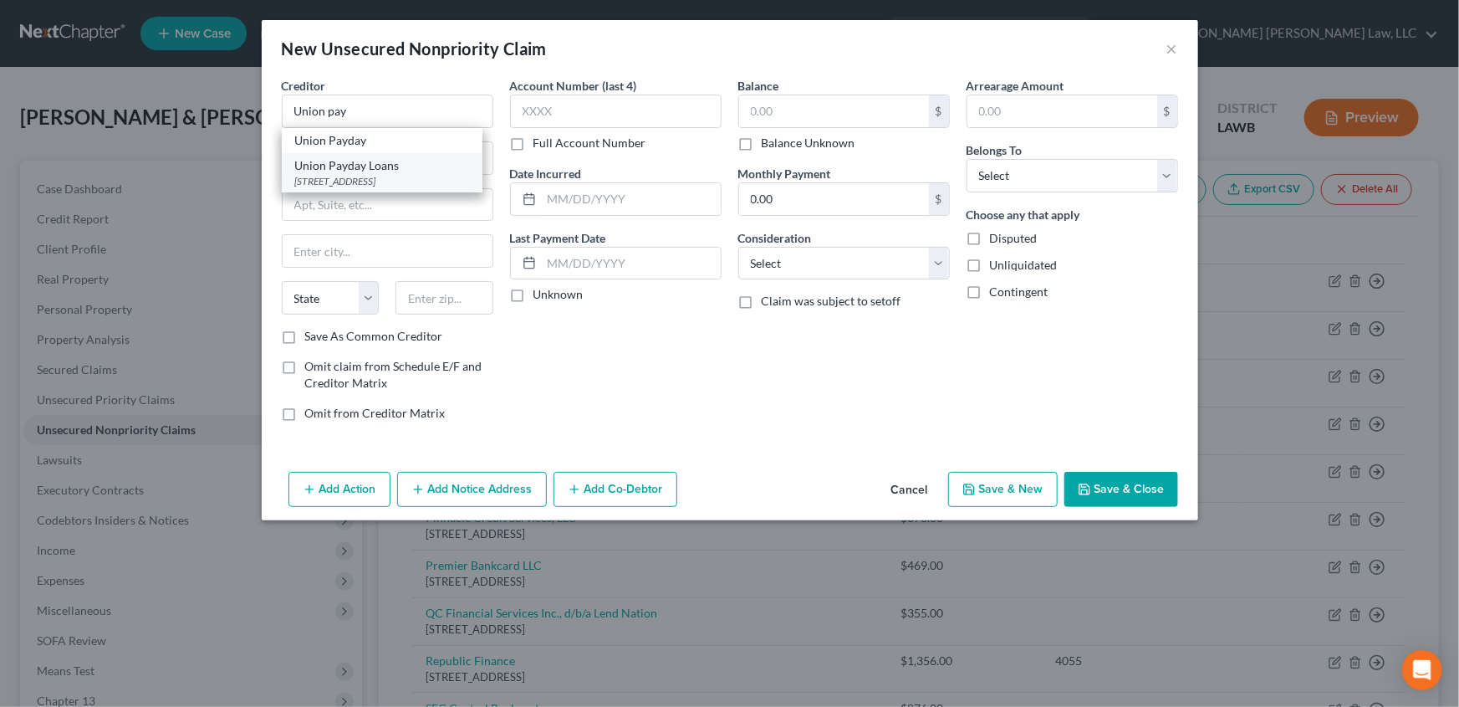
click at [318, 167] on div "Union Payday Loans" at bounding box center [382, 165] width 174 height 17
type input "Union Payday Loans"
type input "[STREET_ADDRESS]"
type input "[GEOGRAPHIC_DATA]"
select select "19"
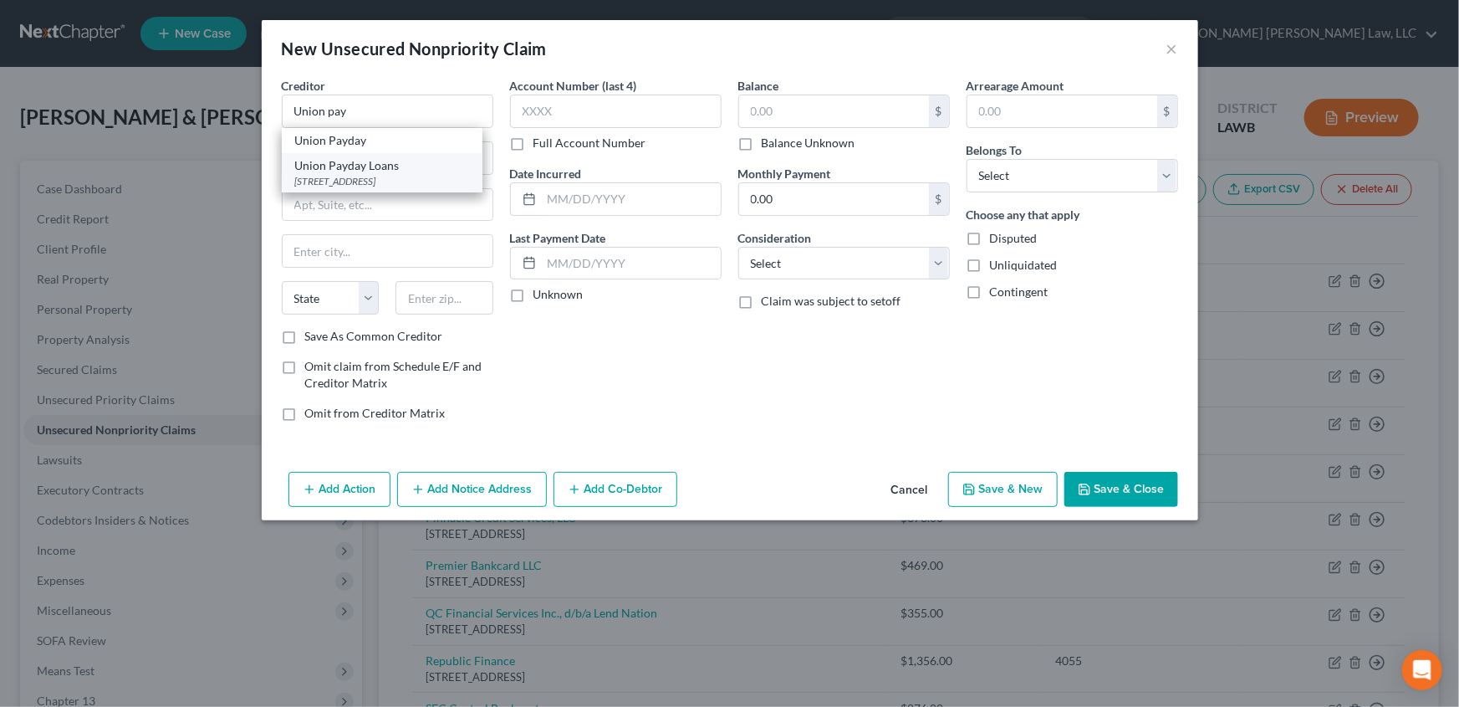
type input "71241"
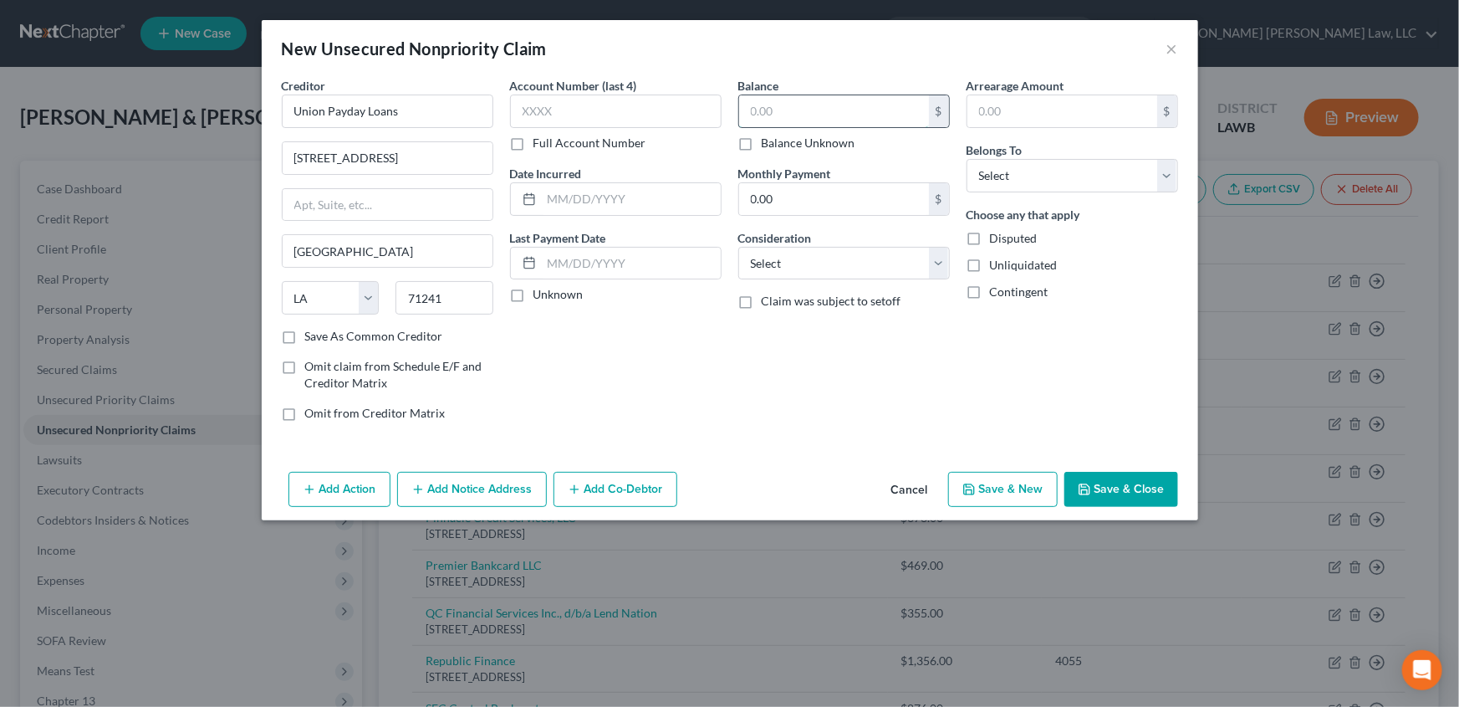
click at [791, 118] on input "text" at bounding box center [834, 111] width 190 height 32
type input "350.00"
click at [762, 254] on select "Select Cable / Satellite Services Collection Agency Credit Card Debt Debt Couns…" at bounding box center [844, 263] width 212 height 33
select select "10"
click at [738, 247] on select "Select Cable / Satellite Services Collection Agency Credit Card Debt Debt Couns…" at bounding box center [844, 263] width 212 height 33
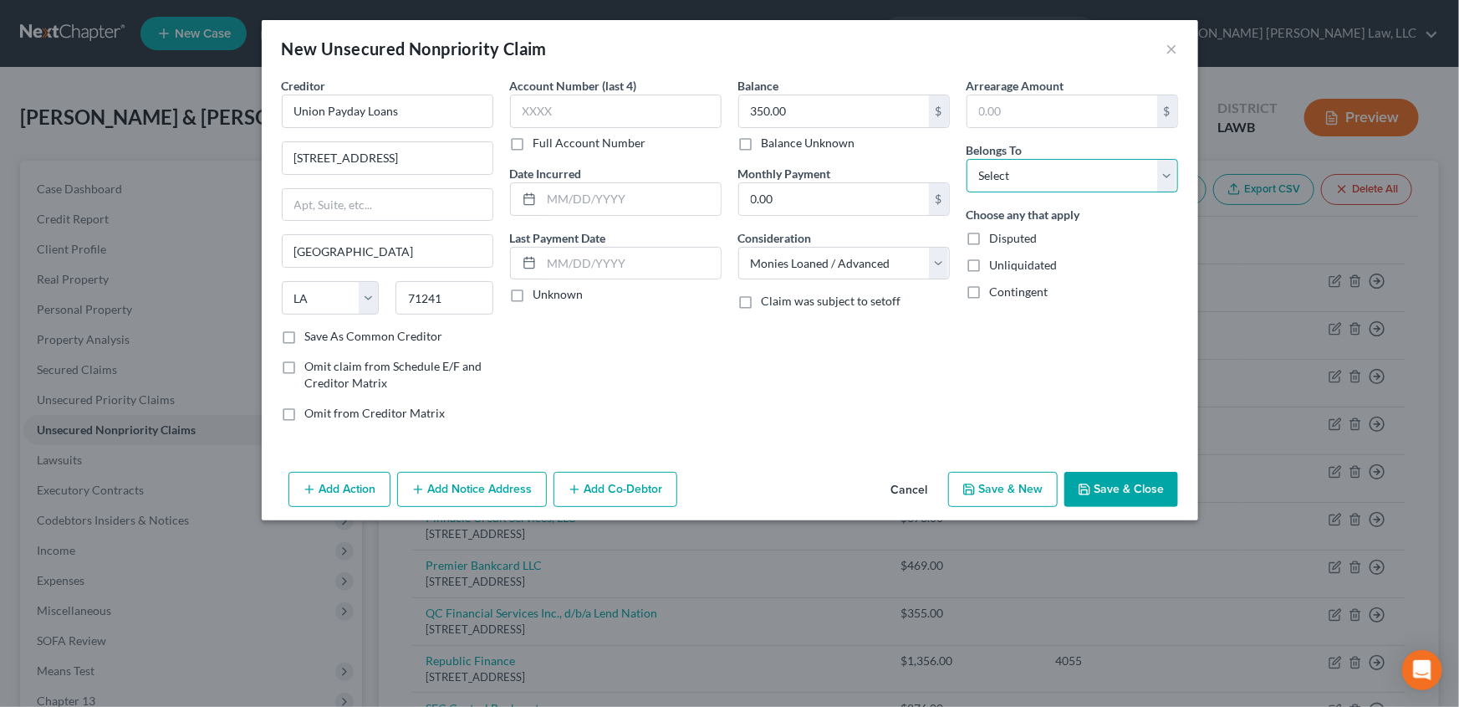
drag, startPoint x: 1013, startPoint y: 184, endPoint x: 1043, endPoint y: 189, distance: 29.7
click at [1013, 184] on select "Select Debtor 1 Only Debtor 2 Only Debtor 1 And Debtor 2 Only At Least One Of T…" at bounding box center [1073, 175] width 212 height 33
select select "2"
click at [967, 159] on select "Select Debtor 1 Only Debtor 2 Only Debtor 1 And Debtor 2 Only At Least One Of T…" at bounding box center [1073, 175] width 212 height 33
click at [1151, 492] on button "Save & Close" at bounding box center [1121, 489] width 114 height 35
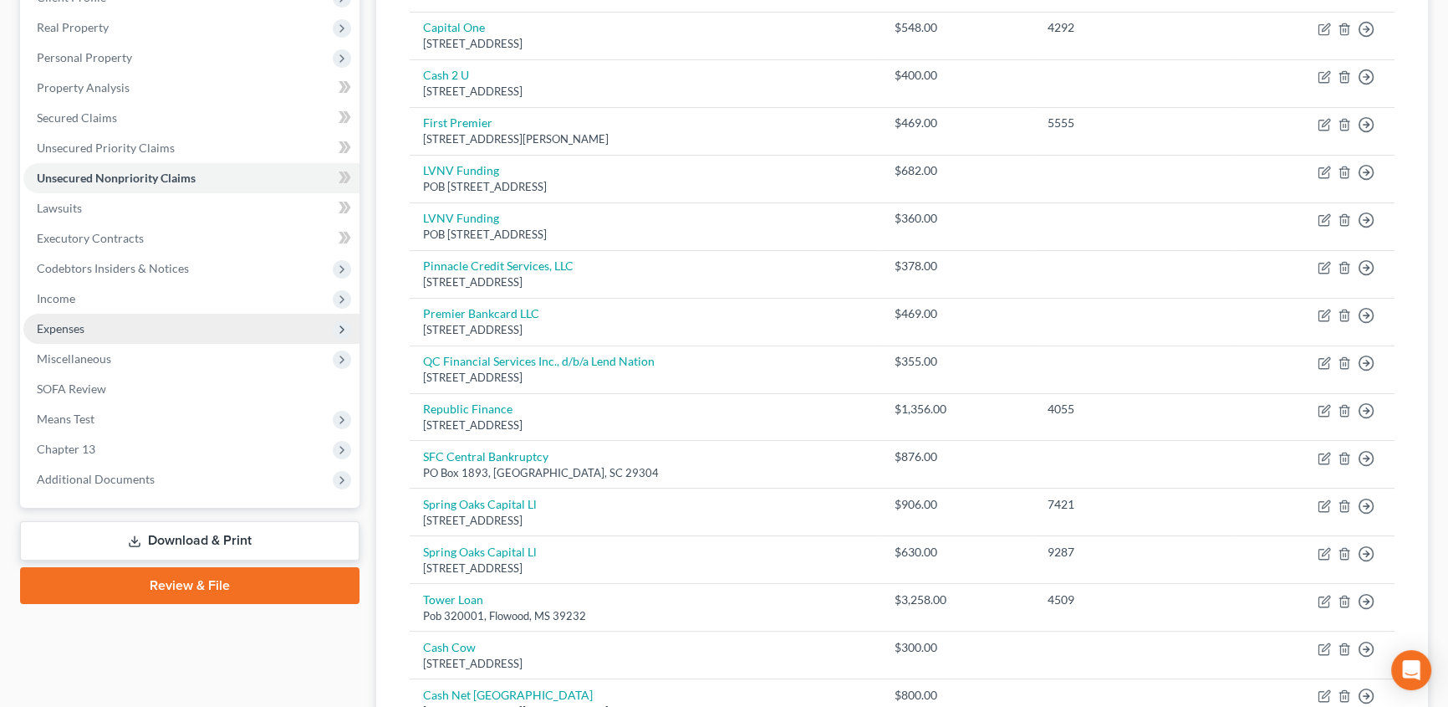
scroll to position [242, 0]
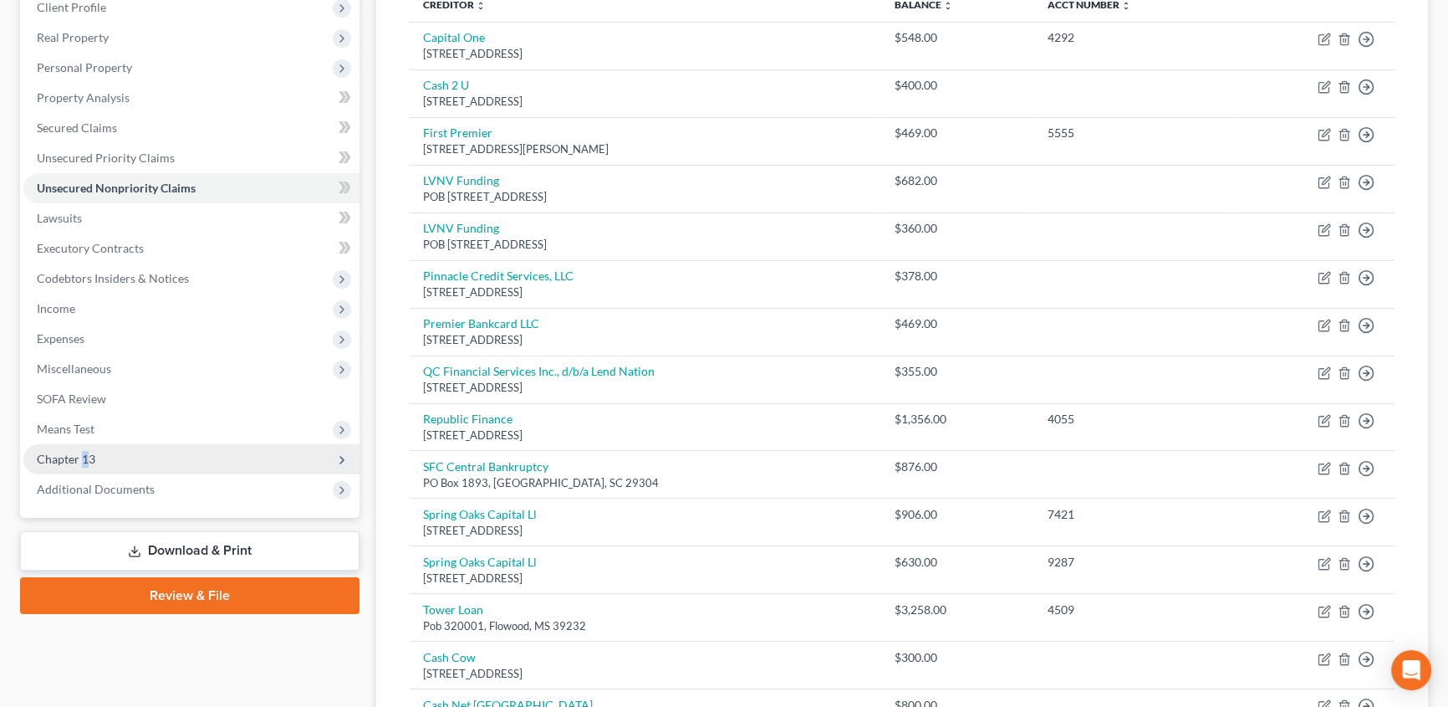
click at [85, 463] on span "Chapter 13" at bounding box center [66, 459] width 59 height 14
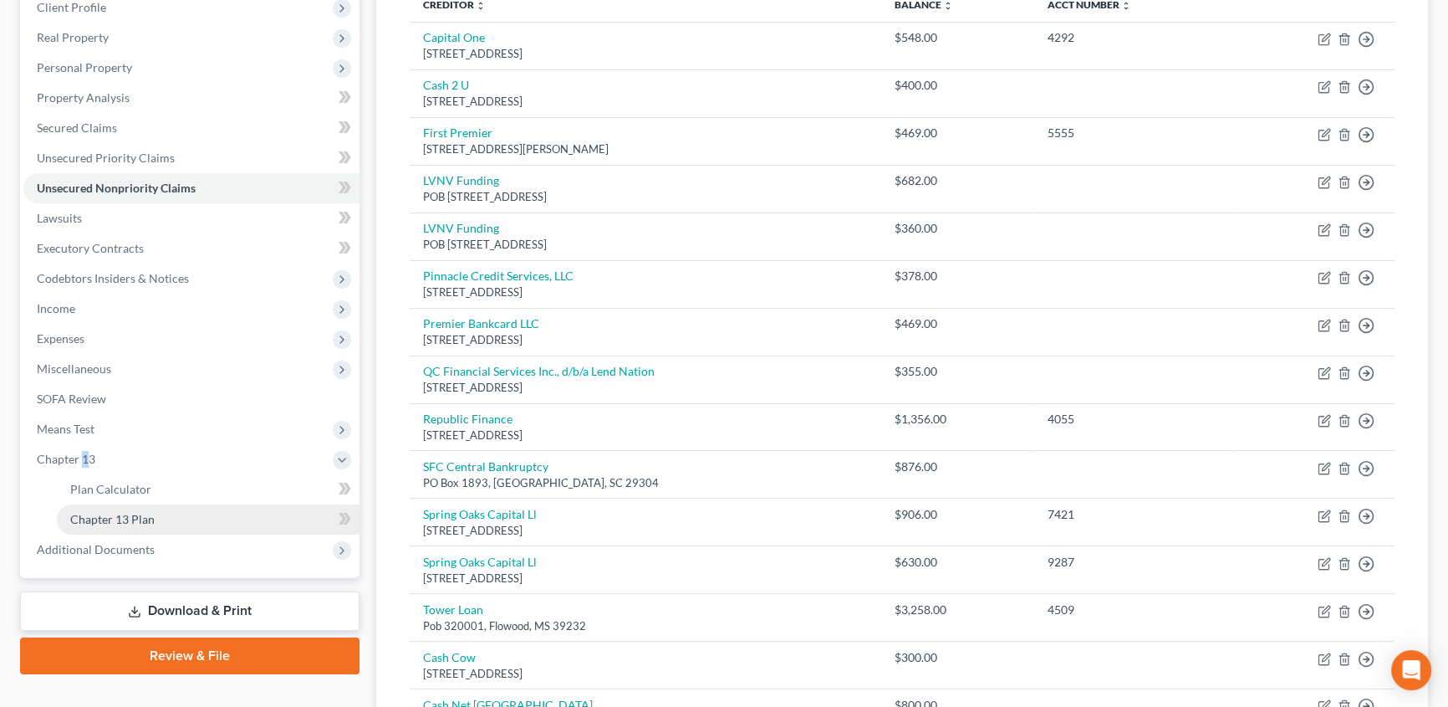
click at [118, 516] on span "Chapter 13 Plan" at bounding box center [112, 519] width 84 height 14
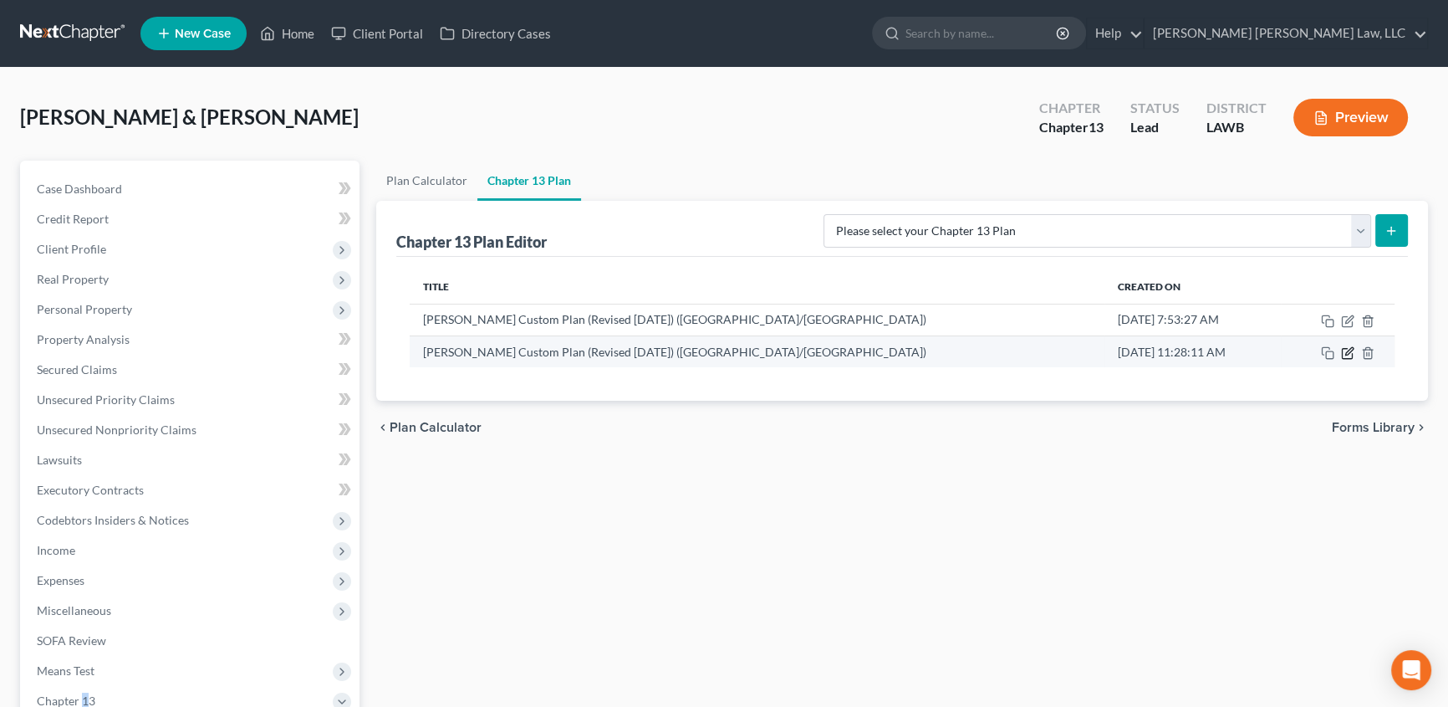
click at [1349, 349] on icon "button" at bounding box center [1349, 351] width 8 height 8
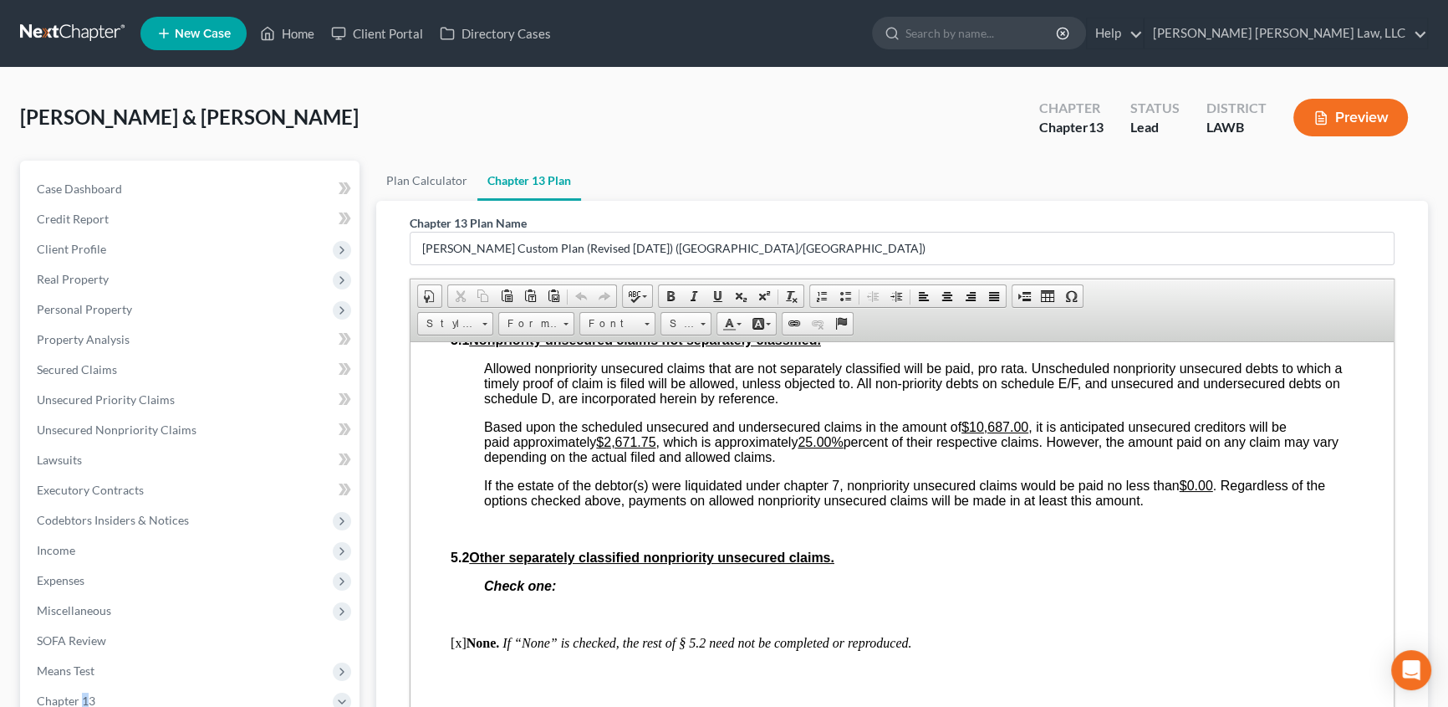
scroll to position [4256, 0]
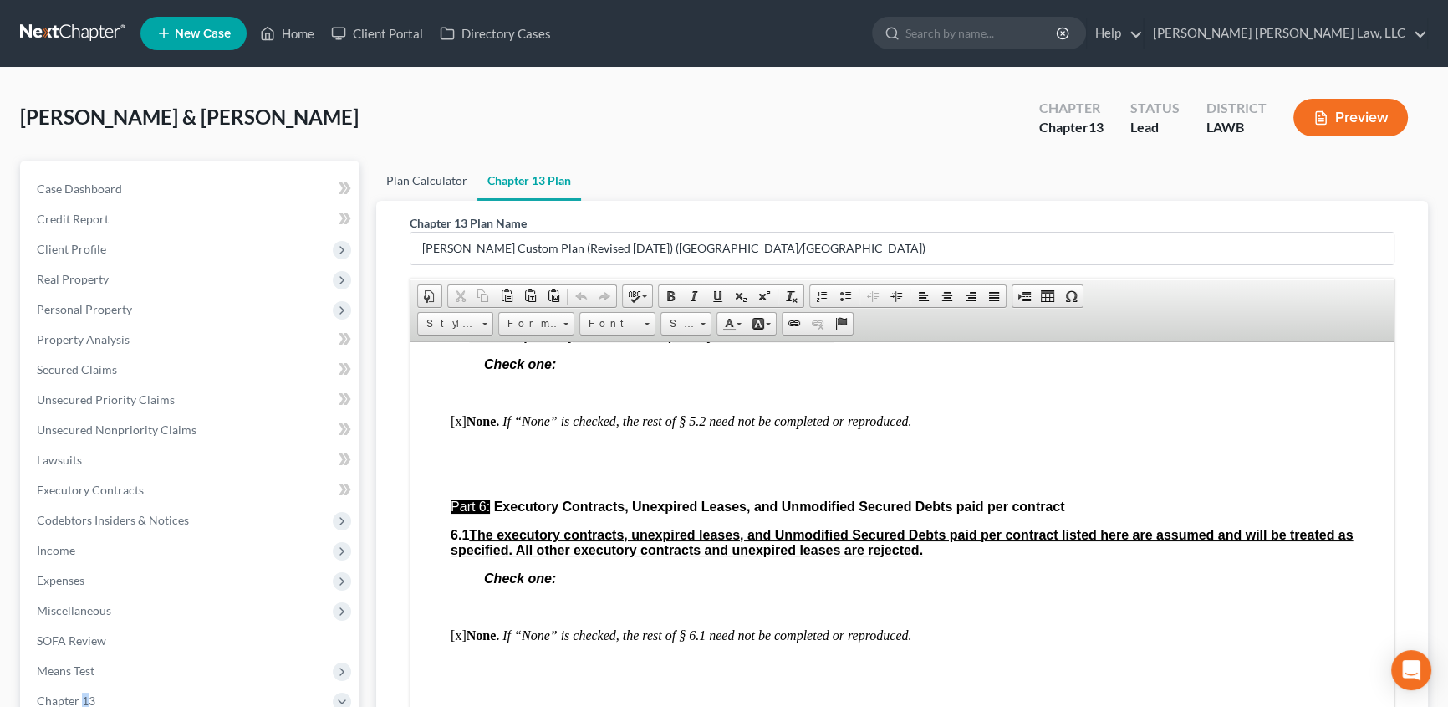
click at [421, 175] on link "Plan Calculator" at bounding box center [426, 181] width 101 height 40
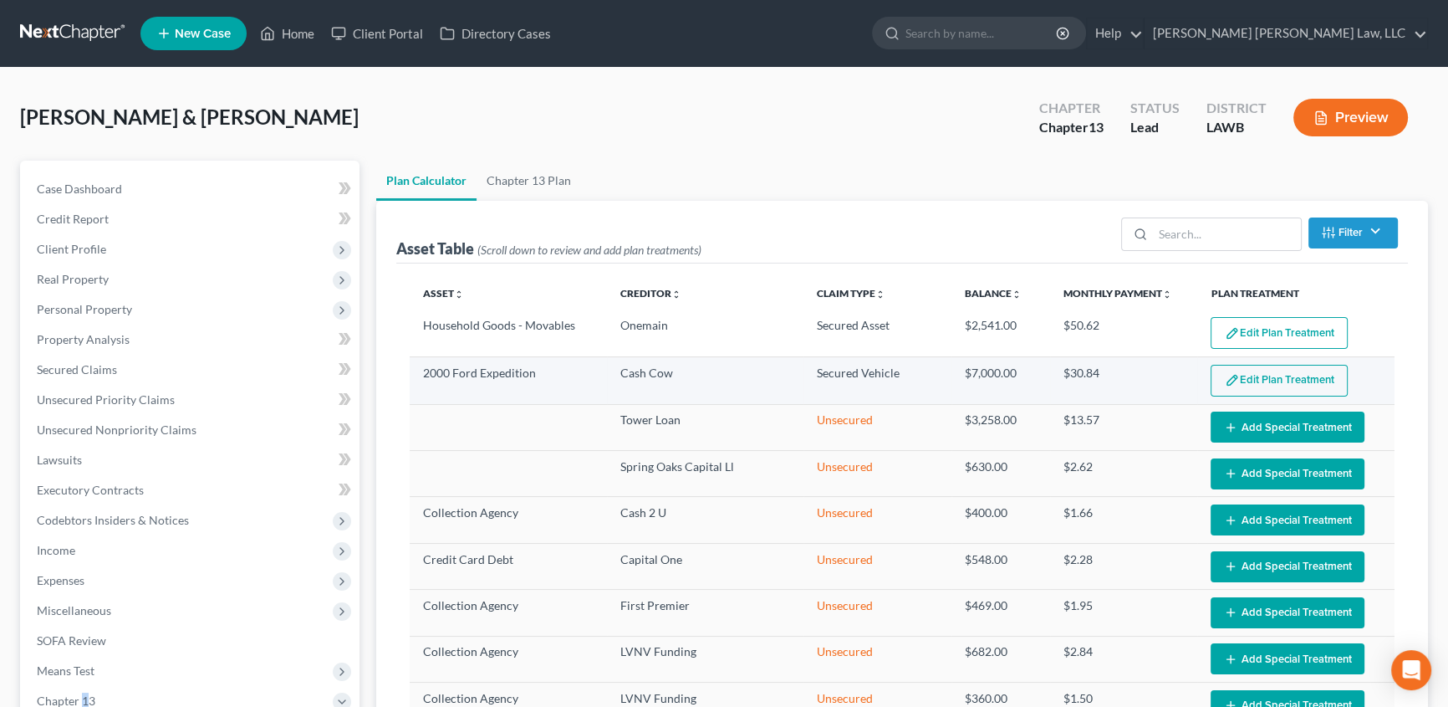
select select "59"
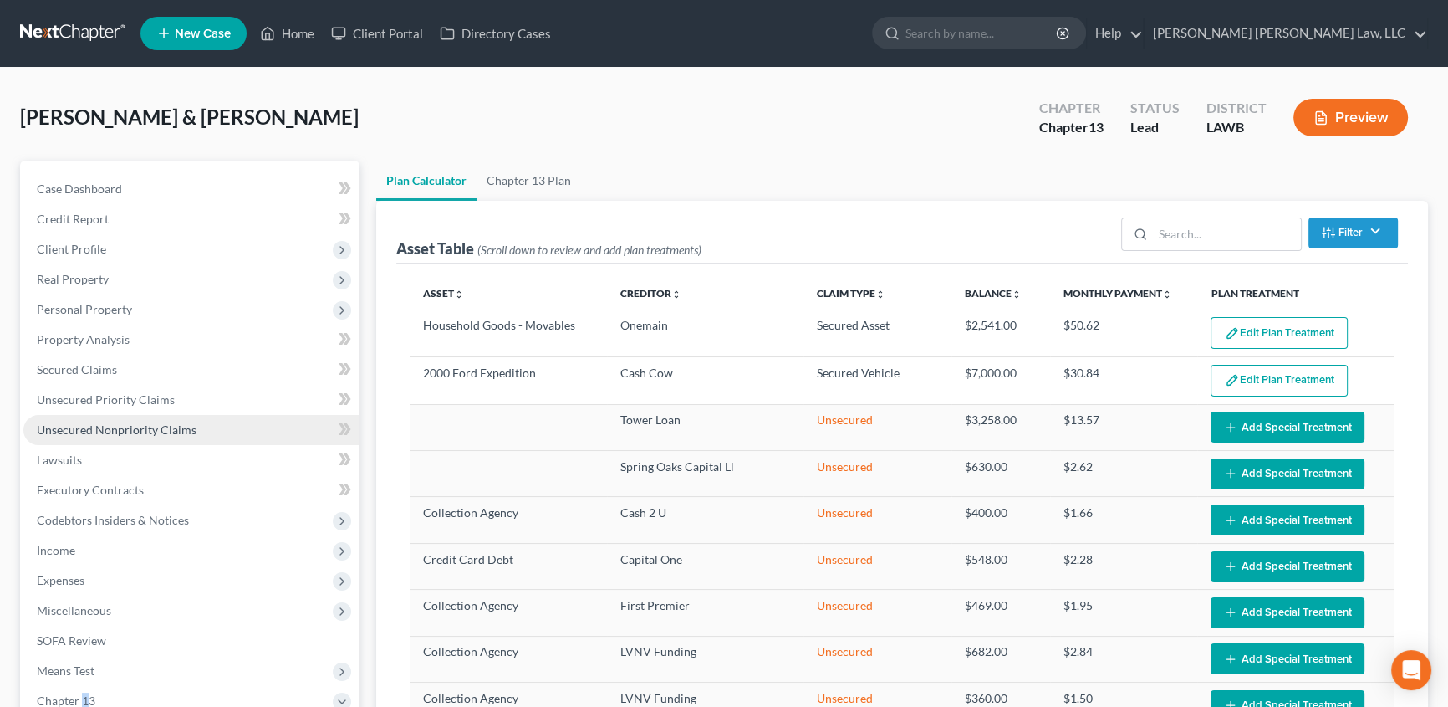
click at [133, 422] on span "Unsecured Nonpriority Claims" at bounding box center [117, 429] width 160 height 14
